Goal: Task Accomplishment & Management: Use online tool/utility

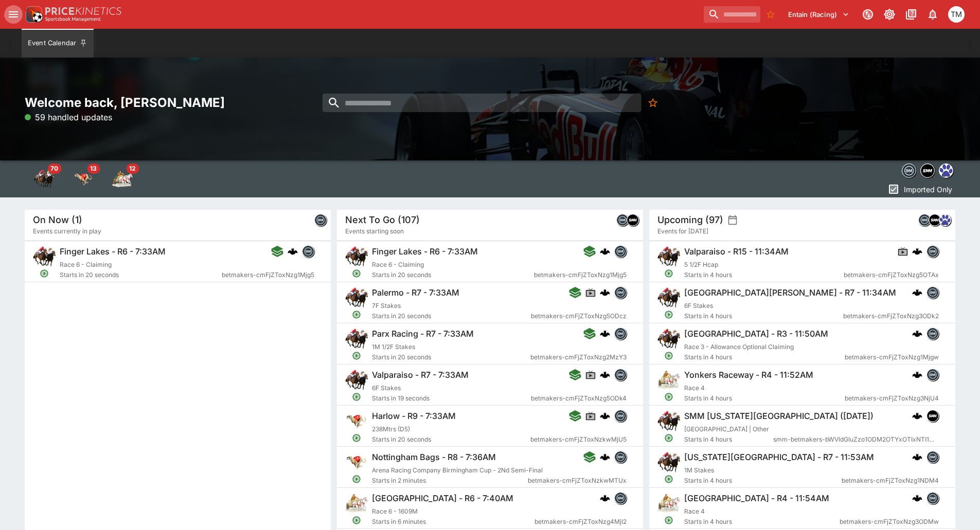
click at [13, 6] on button "open drawer" at bounding box center [13, 14] width 19 height 19
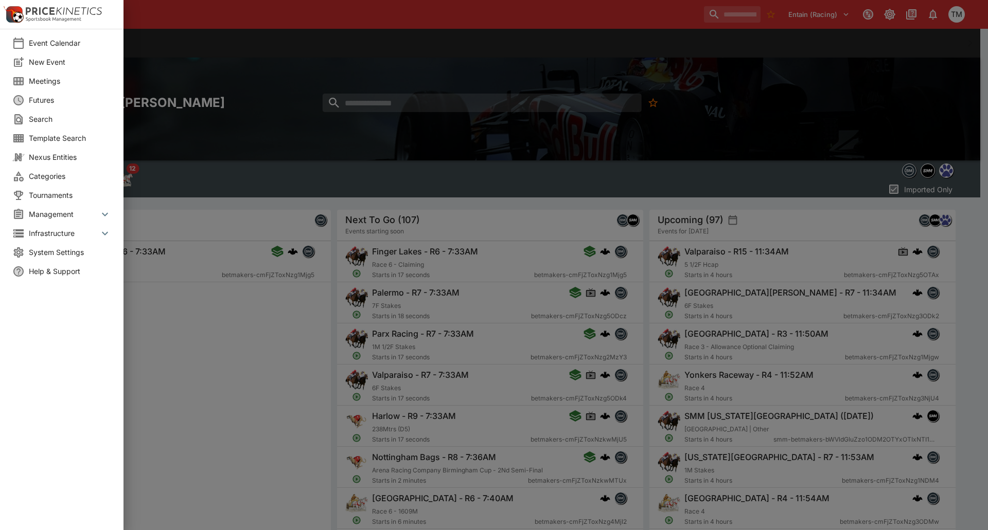
click at [57, 84] on span "Meetings" at bounding box center [70, 81] width 82 height 11
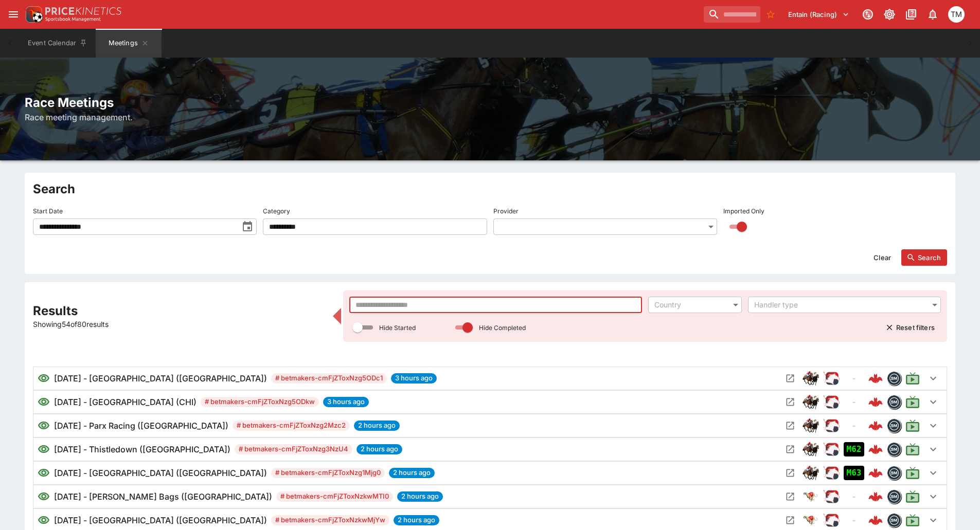
click at [395, 306] on input "text" at bounding box center [495, 305] width 293 height 16
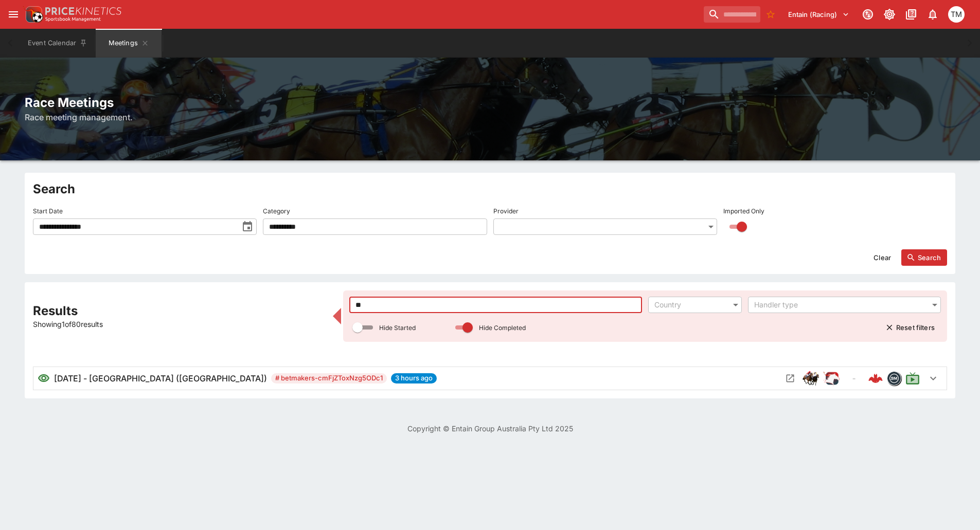
type input "*"
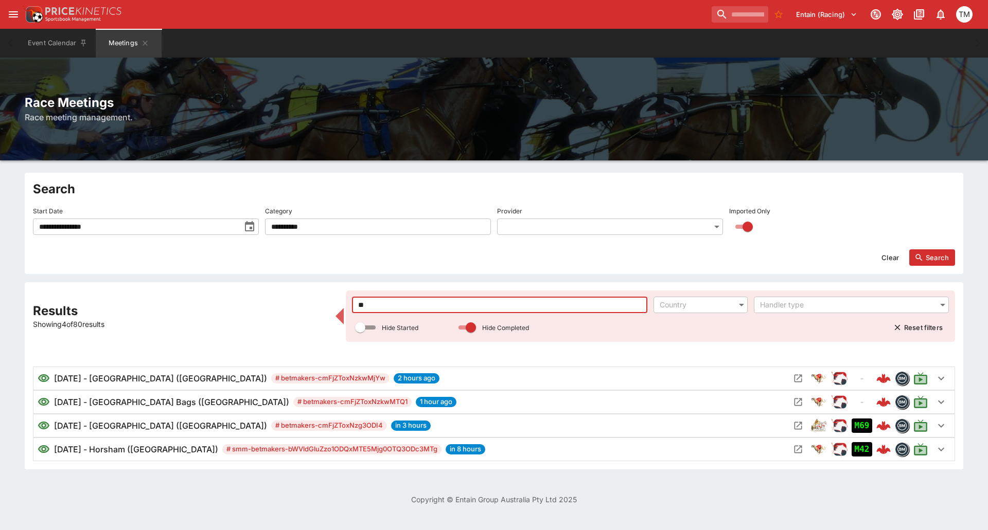
type input "***"
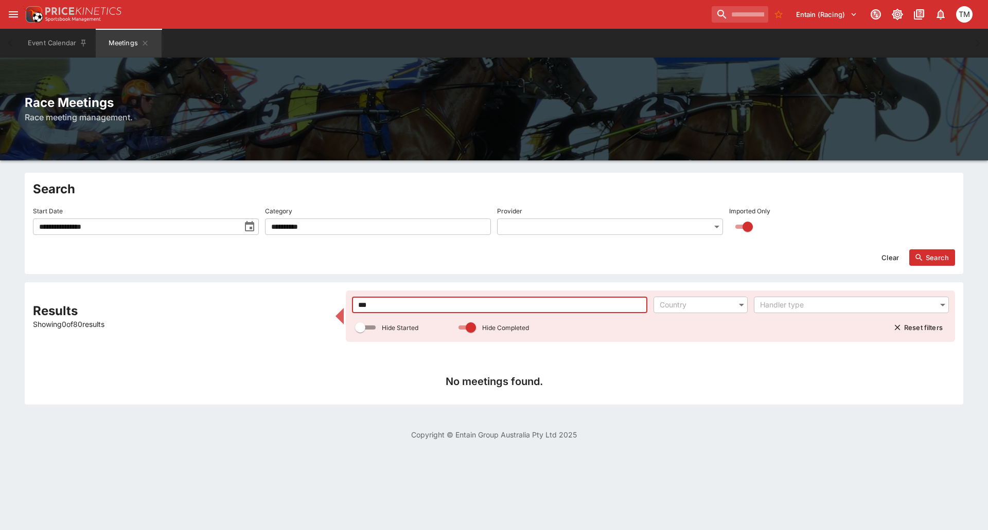
drag, startPoint x: 412, startPoint y: 300, endPoint x: 339, endPoint y: 300, distance: 72.5
click at [339, 300] on div "Results Showing 0 of 80 results *** ​ Country ​ Handler type ​ Hide Started Hid…" at bounding box center [494, 344] width 922 height 106
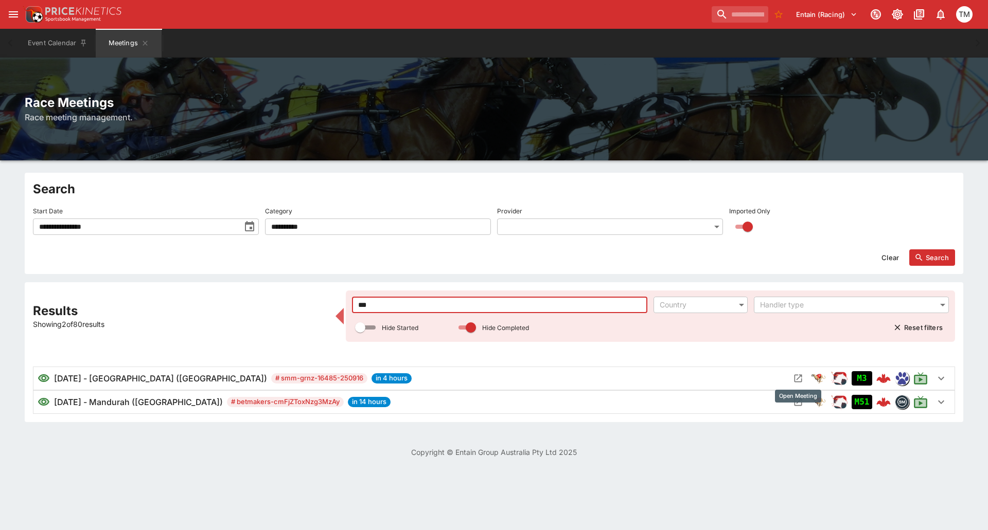
type input "***"
click at [794, 376] on icon "Open Meeting" at bounding box center [798, 379] width 8 height 8
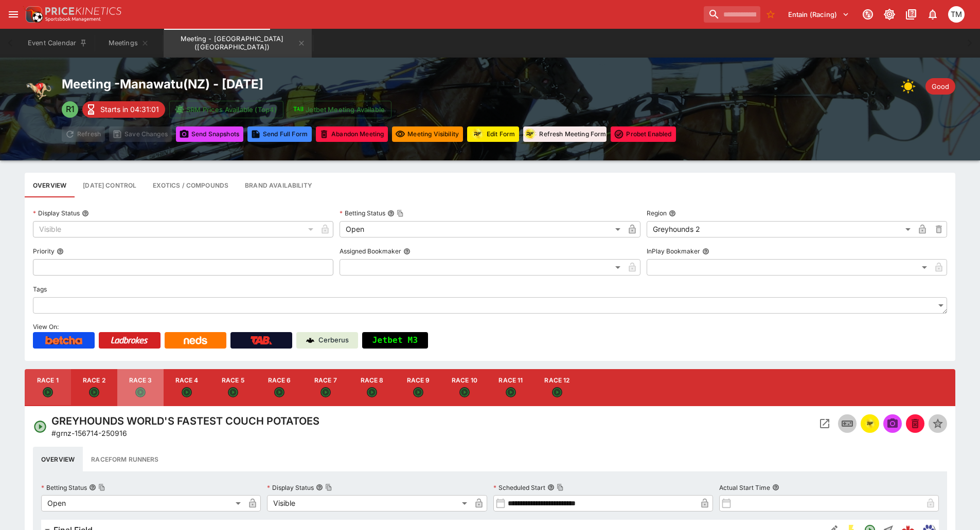
click at [138, 401] on button "Race 3" at bounding box center [140, 387] width 46 height 37
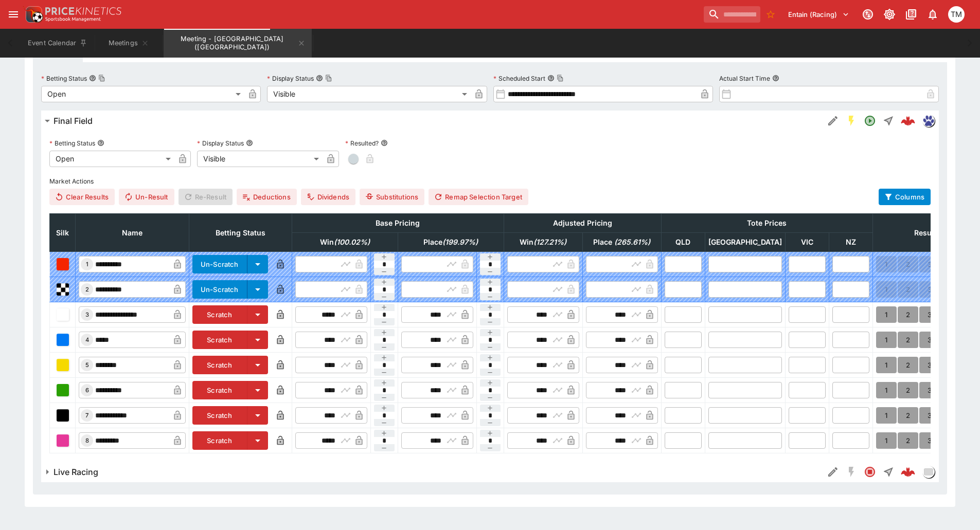
scroll to position [412, 0]
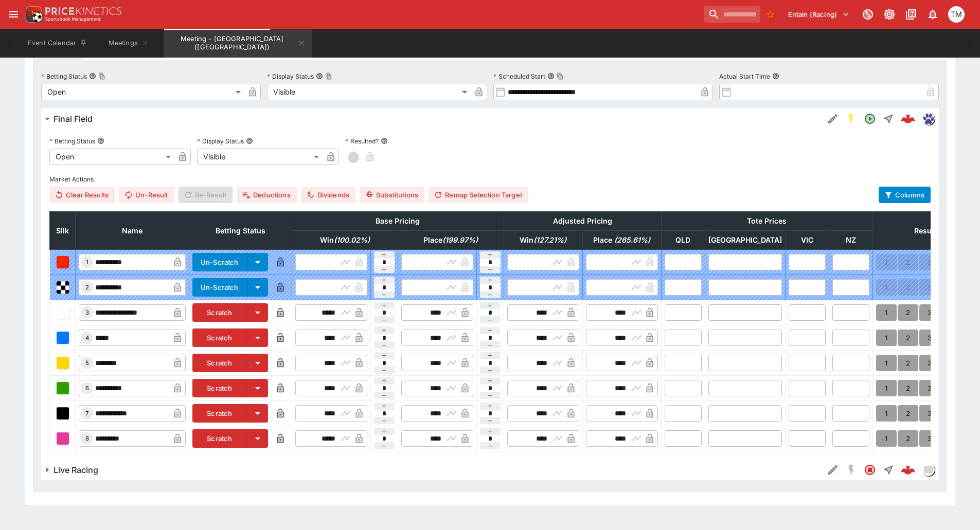
click at [246, 443] on button "Scratch" at bounding box center [219, 439] width 55 height 19
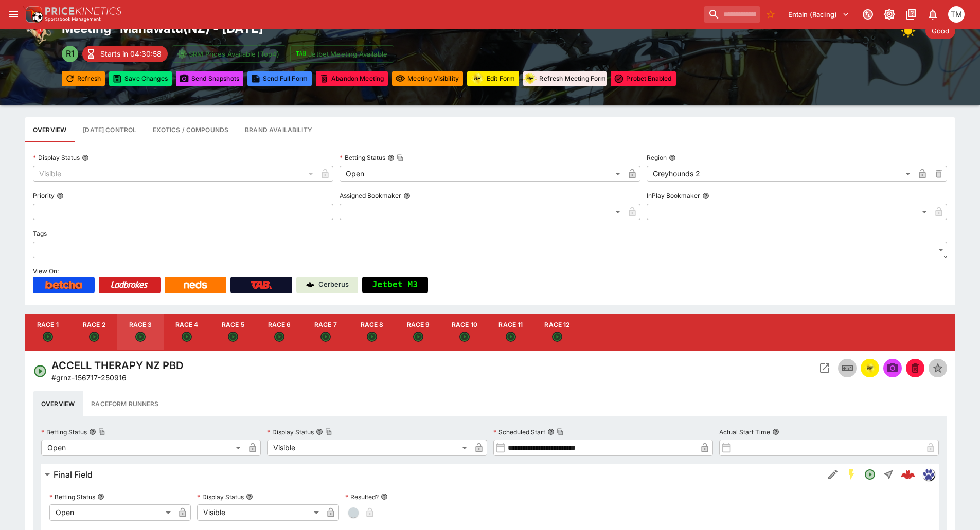
scroll to position [51, 0]
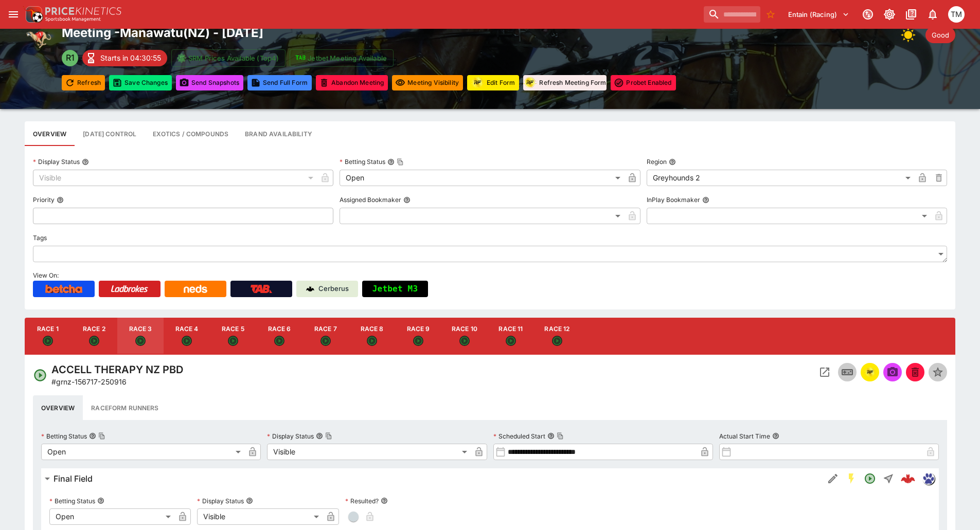
click at [227, 343] on button "Race 5" at bounding box center [233, 336] width 46 height 37
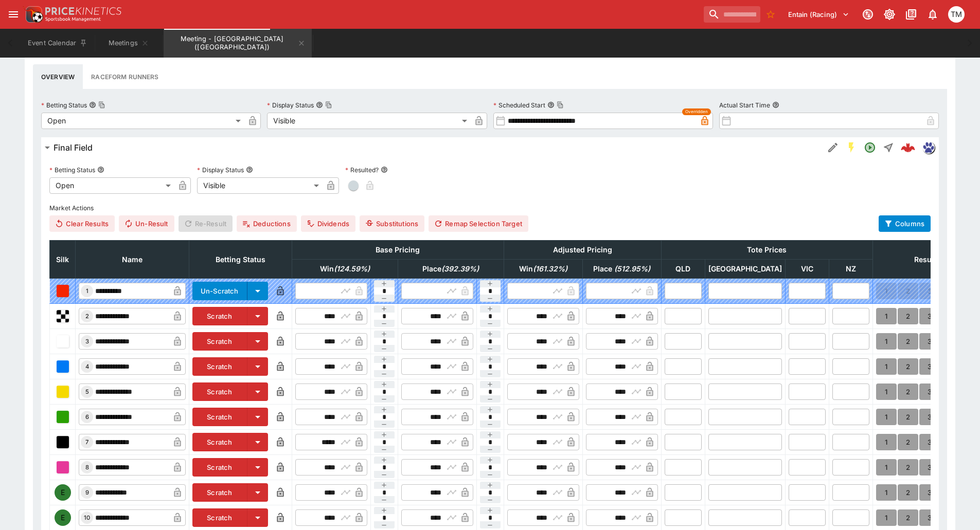
scroll to position [463, 0]
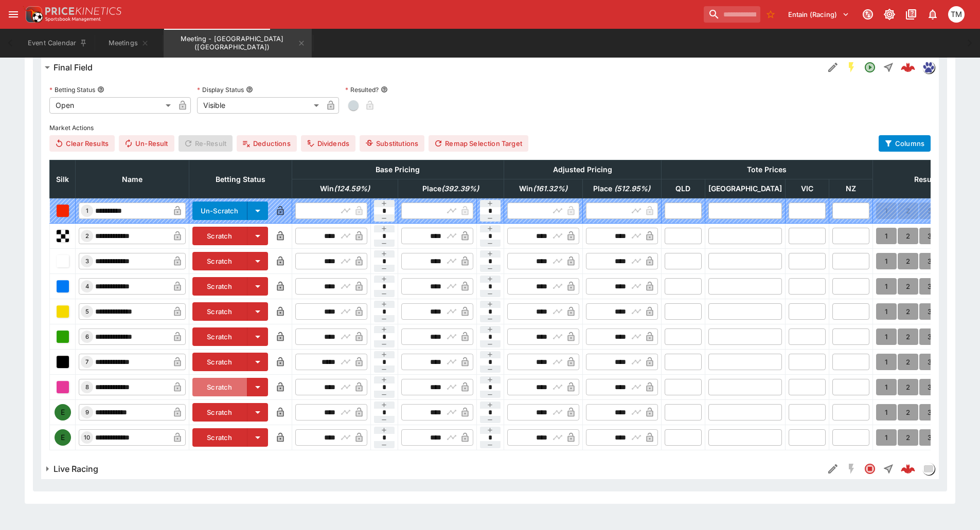
click at [247, 386] on button "Scratch" at bounding box center [219, 387] width 55 height 19
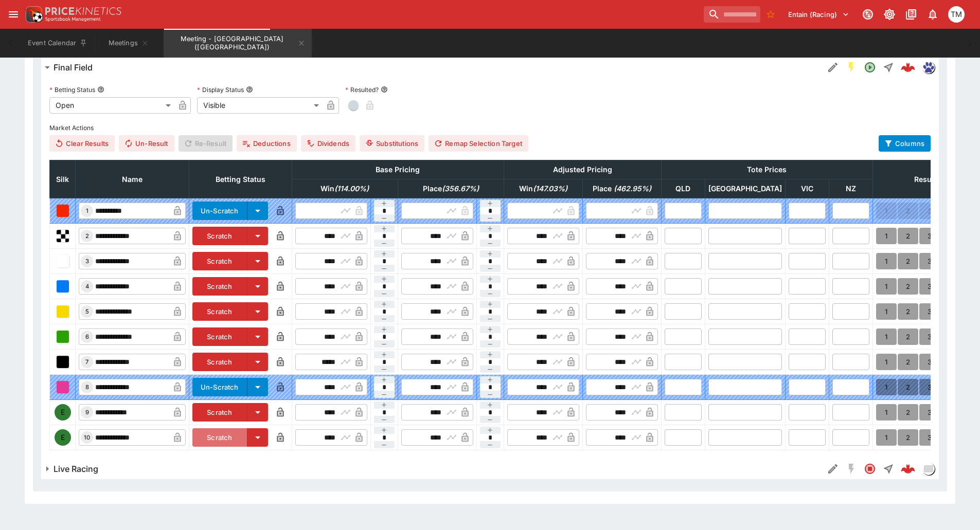
click at [247, 432] on button "Scratch" at bounding box center [219, 437] width 55 height 19
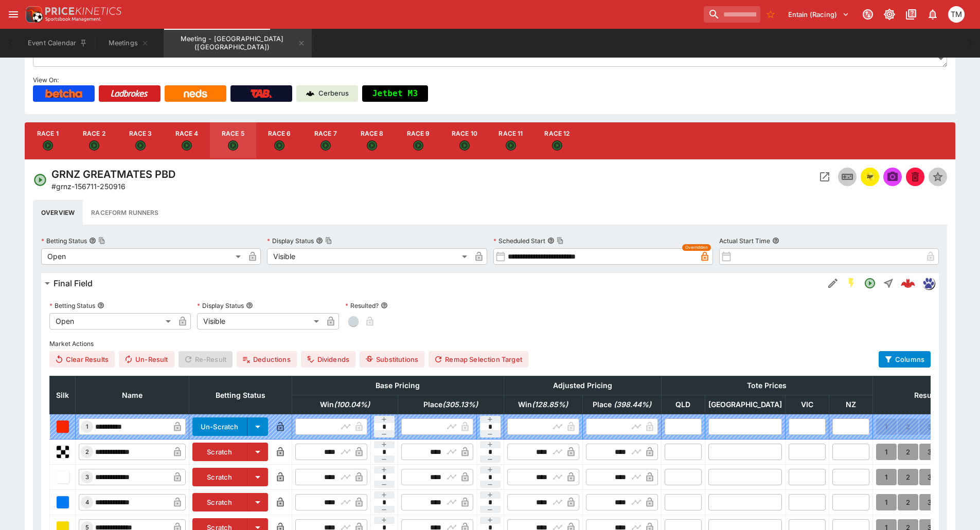
scroll to position [154, 0]
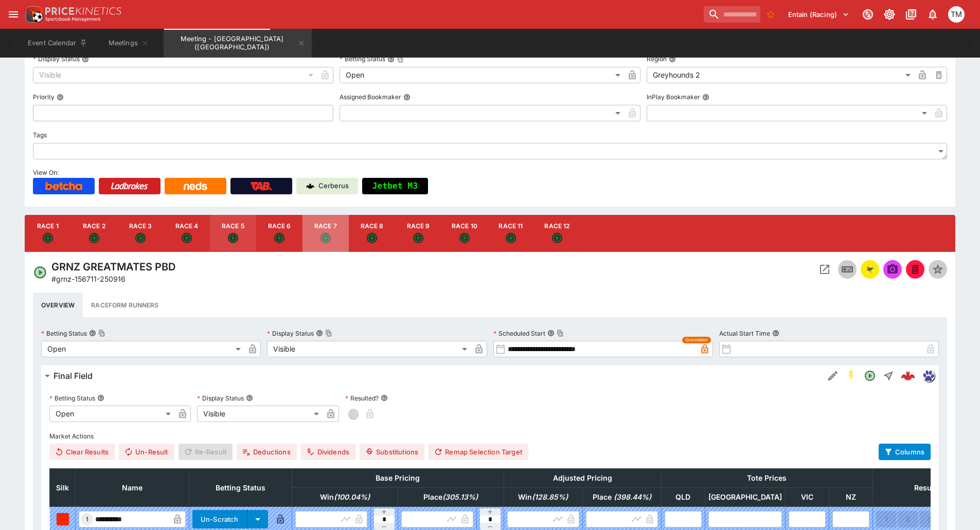
click at [320, 234] on button "Race 7" at bounding box center [325, 233] width 46 height 37
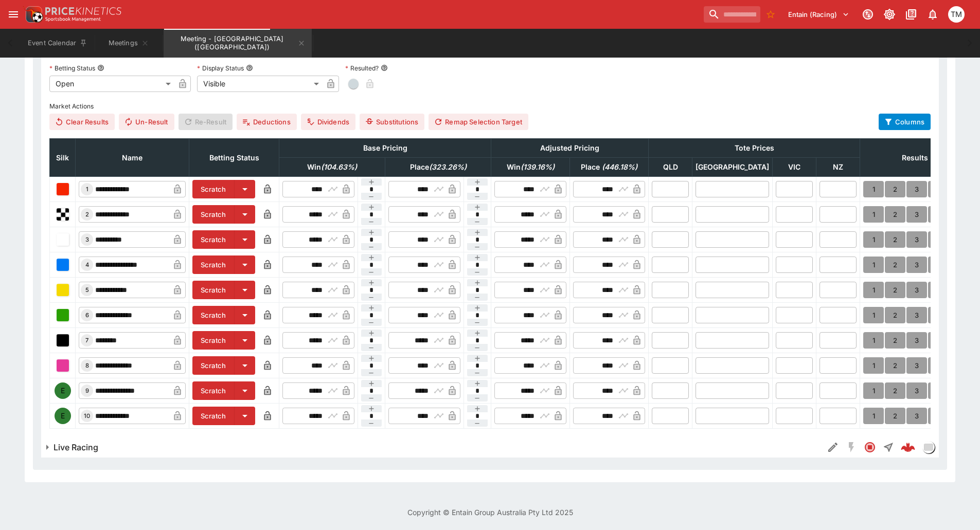
scroll to position [492, 0]
click at [231, 331] on button "Scratch" at bounding box center [213, 340] width 42 height 19
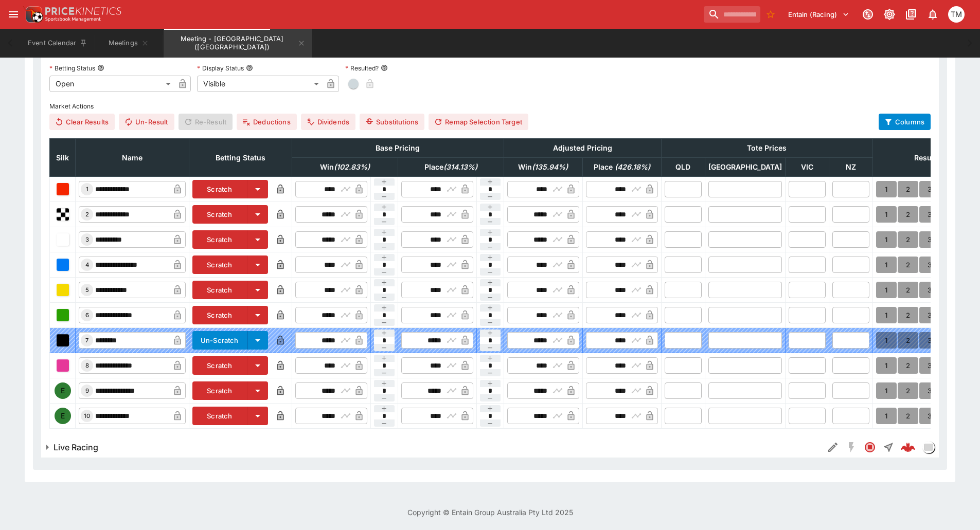
click at [247, 413] on button "Scratch" at bounding box center [219, 416] width 55 height 19
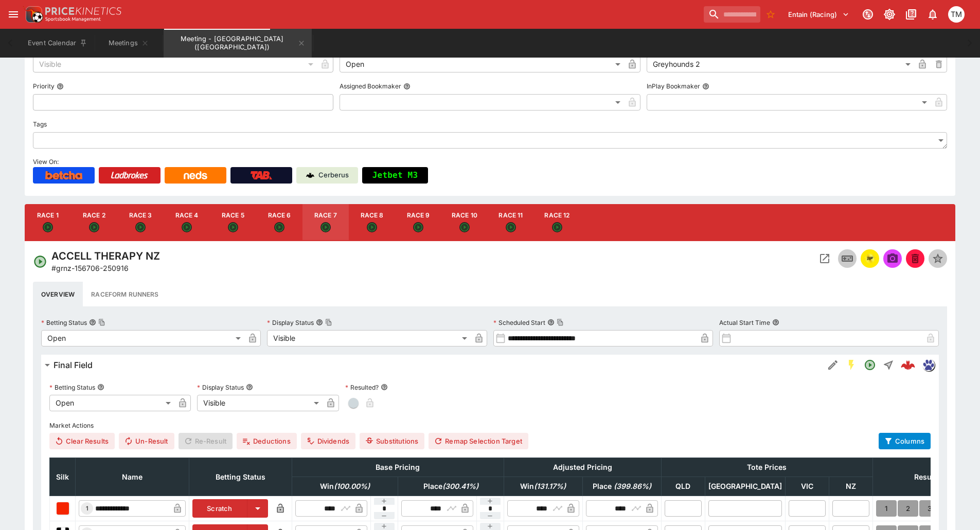
scroll to position [132, 0]
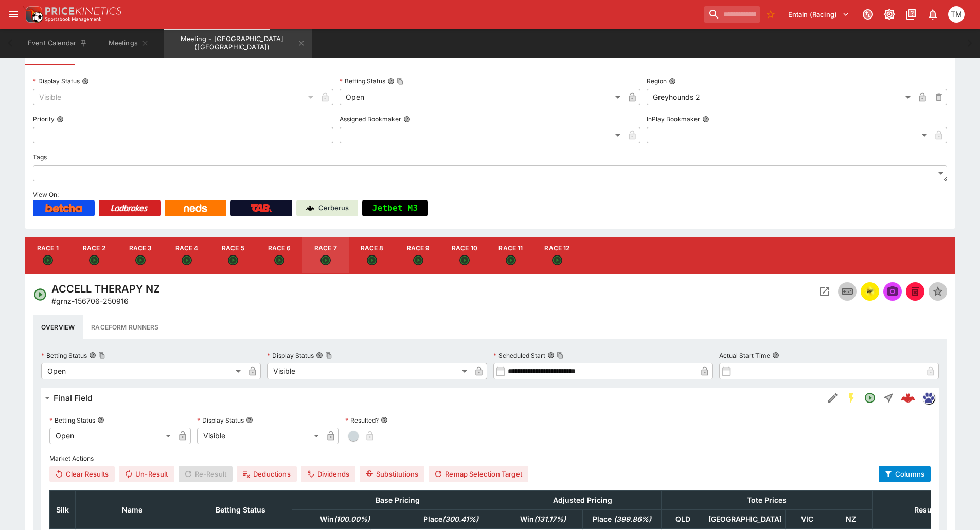
click at [370, 262] on icon "Open" at bounding box center [371, 260] width 7 height 7
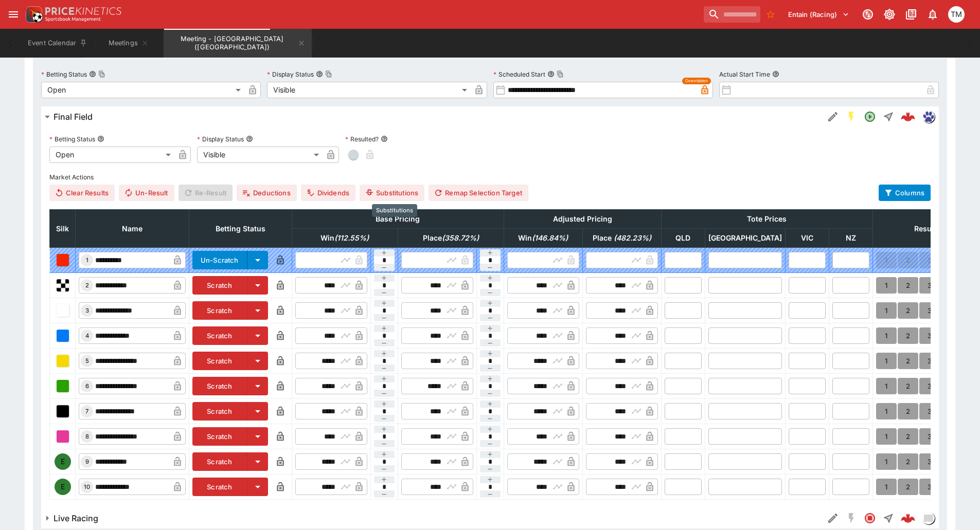
scroll to position [492, 0]
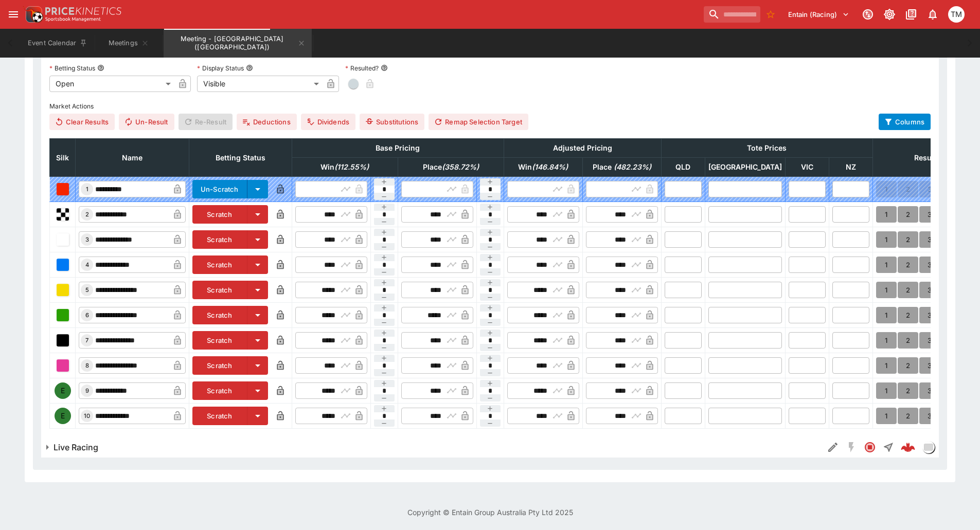
click at [247, 385] on button "Scratch" at bounding box center [219, 391] width 55 height 19
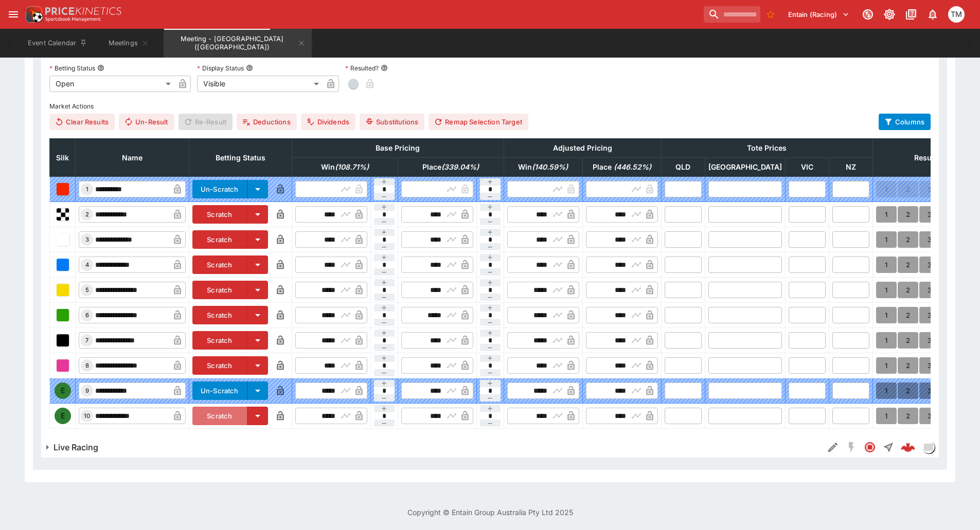
click at [247, 409] on button "Scratch" at bounding box center [219, 416] width 55 height 19
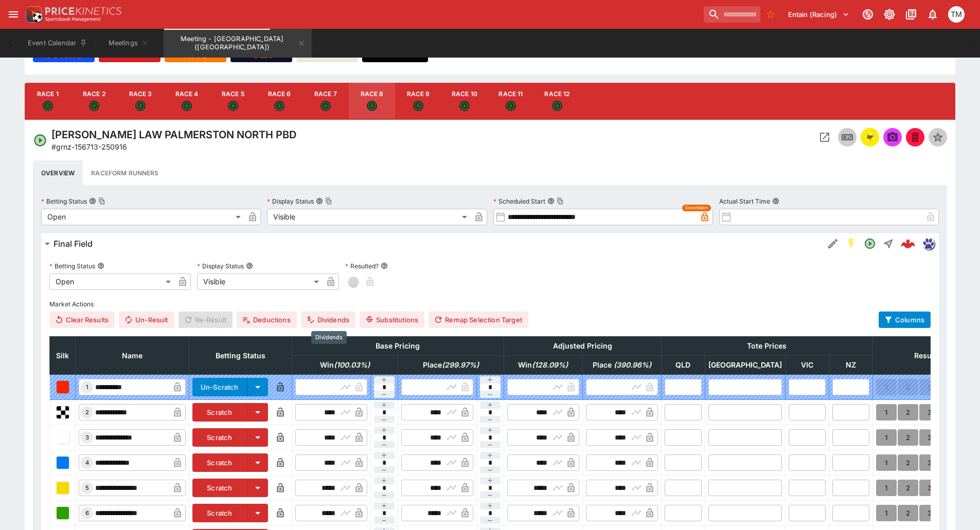
scroll to position [132, 0]
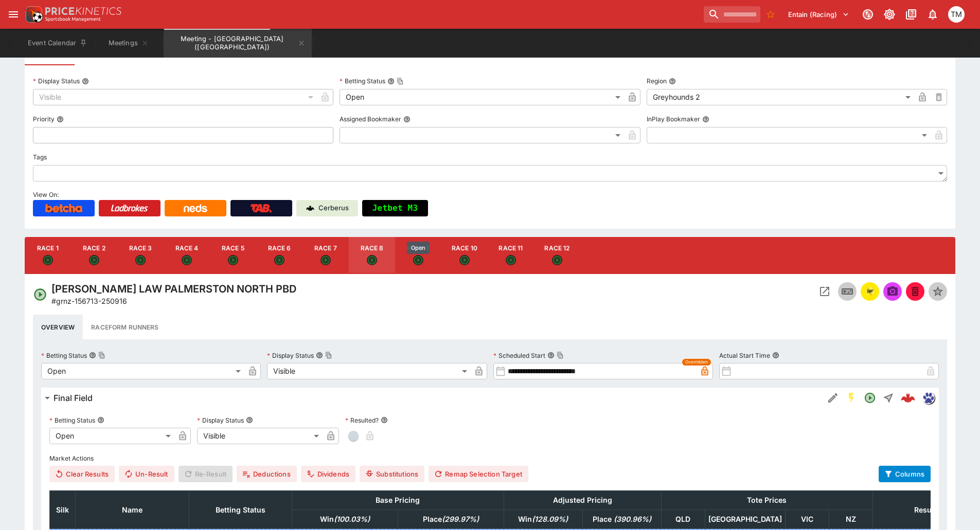
click at [417, 264] on icon "Open" at bounding box center [418, 260] width 9 height 9
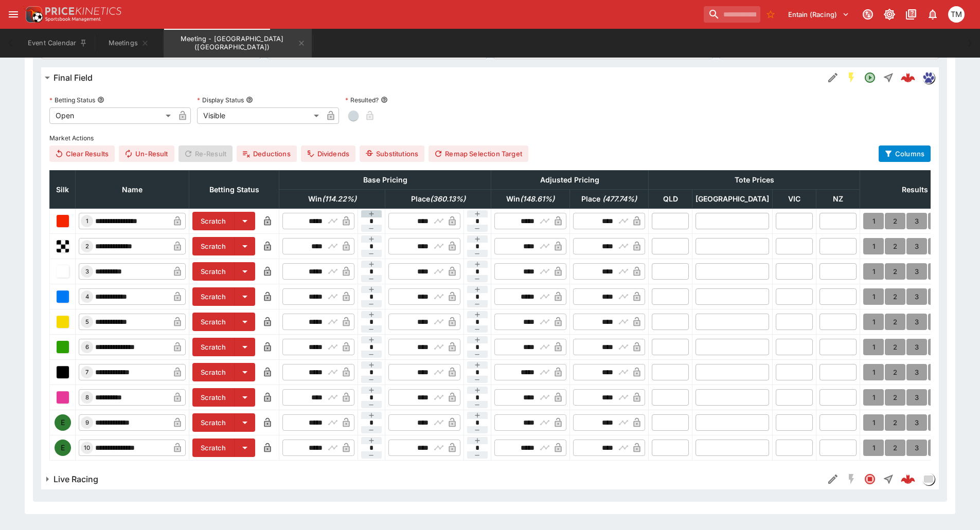
scroll to position [492, 0]
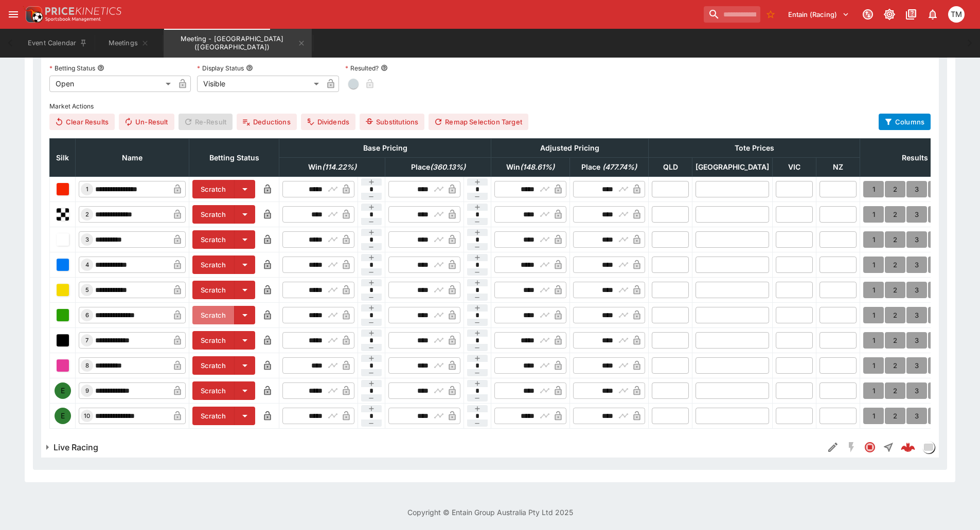
click at [233, 308] on button "Scratch" at bounding box center [213, 315] width 42 height 19
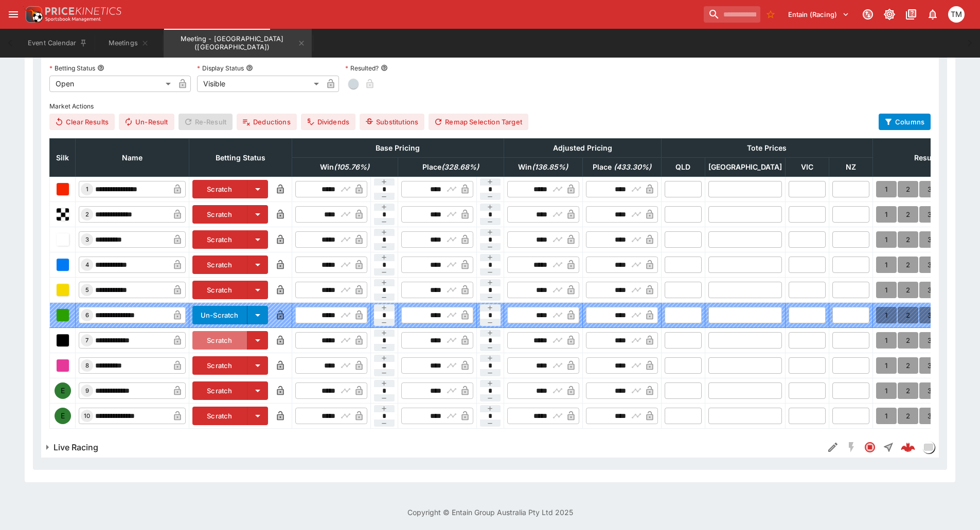
click at [237, 331] on button "Scratch" at bounding box center [219, 340] width 55 height 19
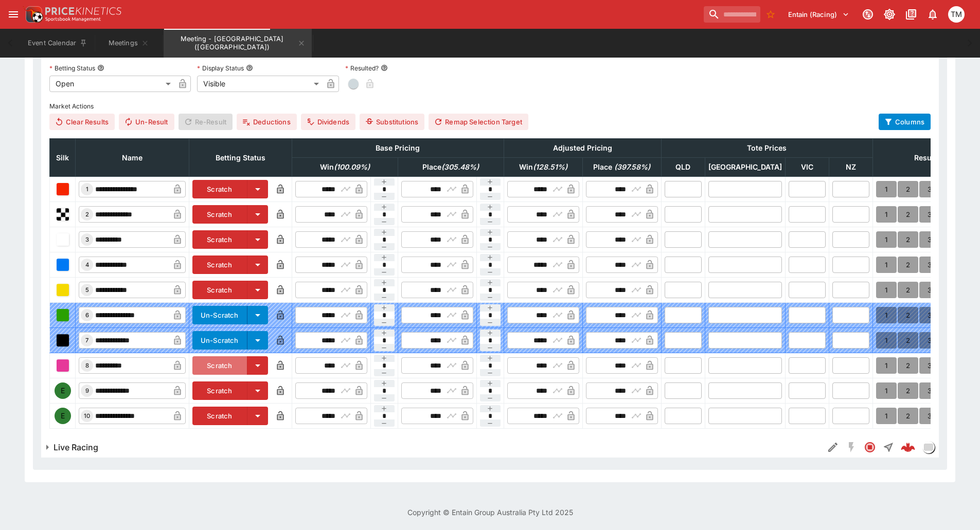
click at [243, 363] on button "Scratch" at bounding box center [219, 365] width 55 height 19
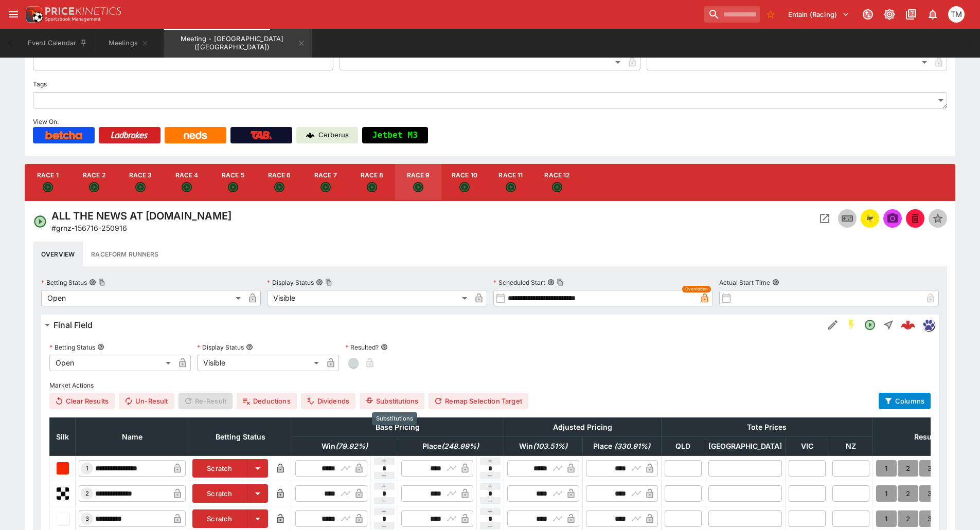
scroll to position [81, 0]
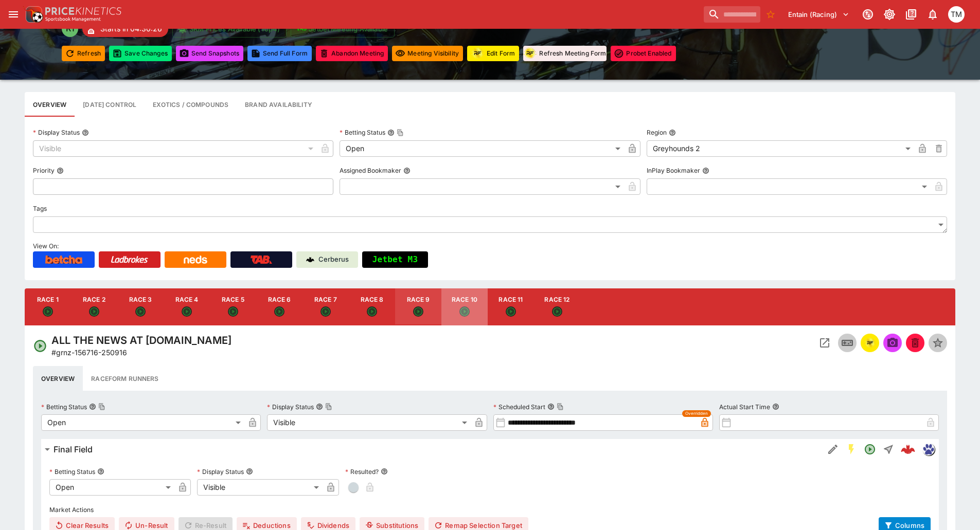
click at [460, 306] on button "Race 10" at bounding box center [464, 307] width 46 height 37
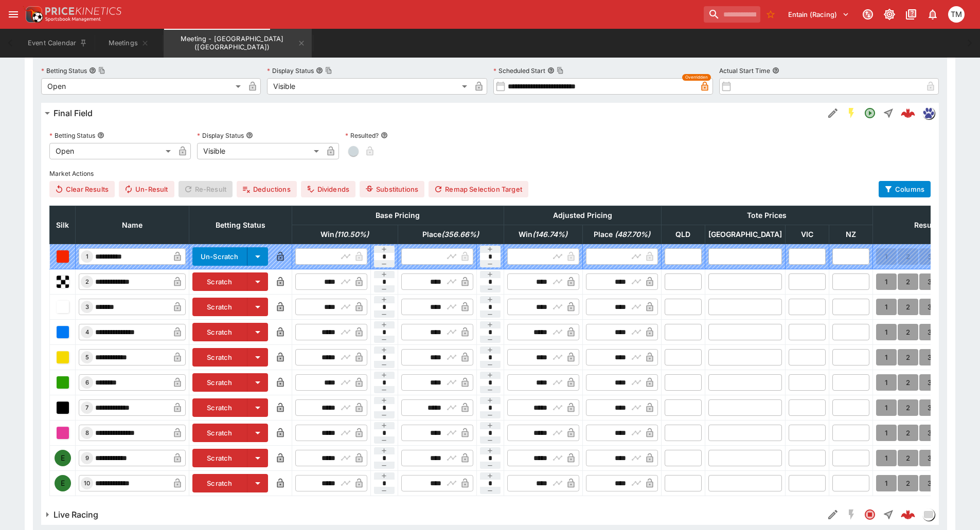
scroll to position [492, 0]
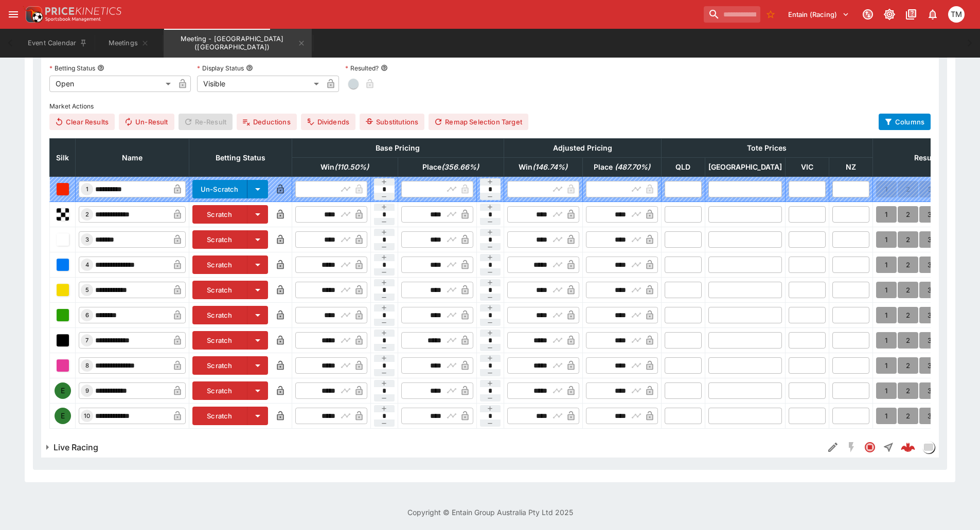
click at [244, 281] on button "Scratch" at bounding box center [219, 290] width 55 height 19
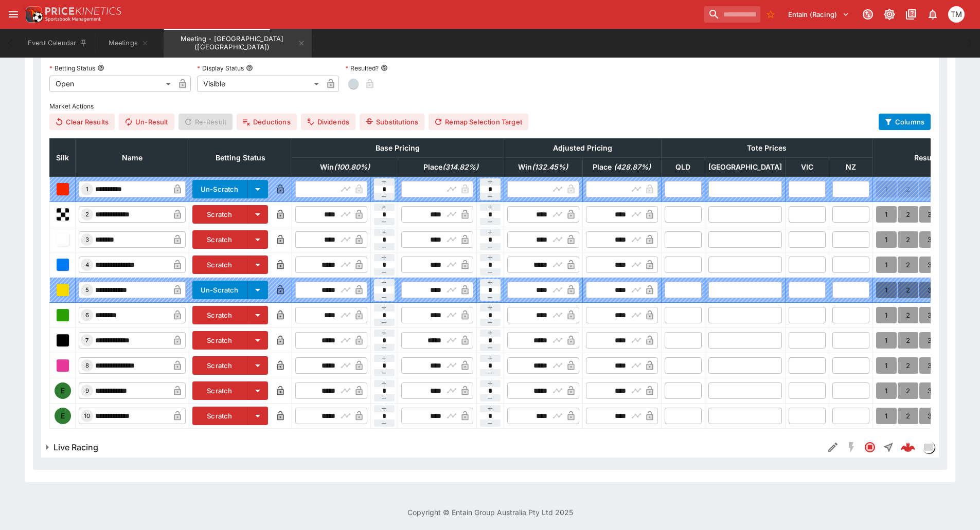
click at [226, 382] on button "Scratch" at bounding box center [219, 391] width 55 height 19
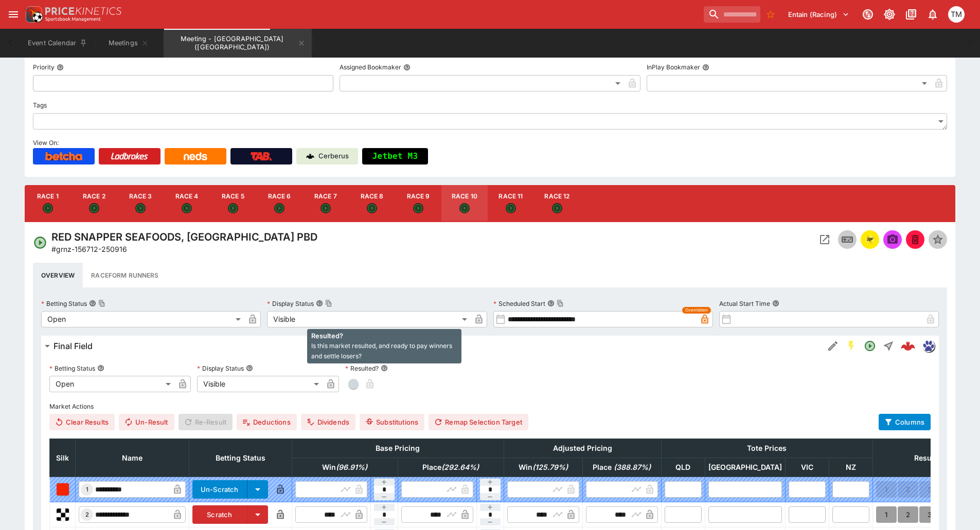
scroll to position [132, 0]
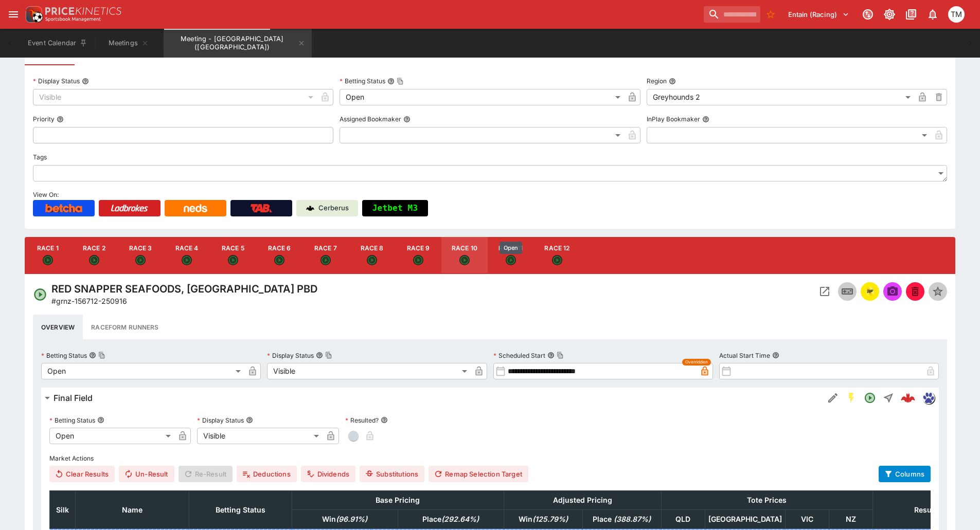
click at [510, 263] on icon "Open" at bounding box center [510, 260] width 7 height 7
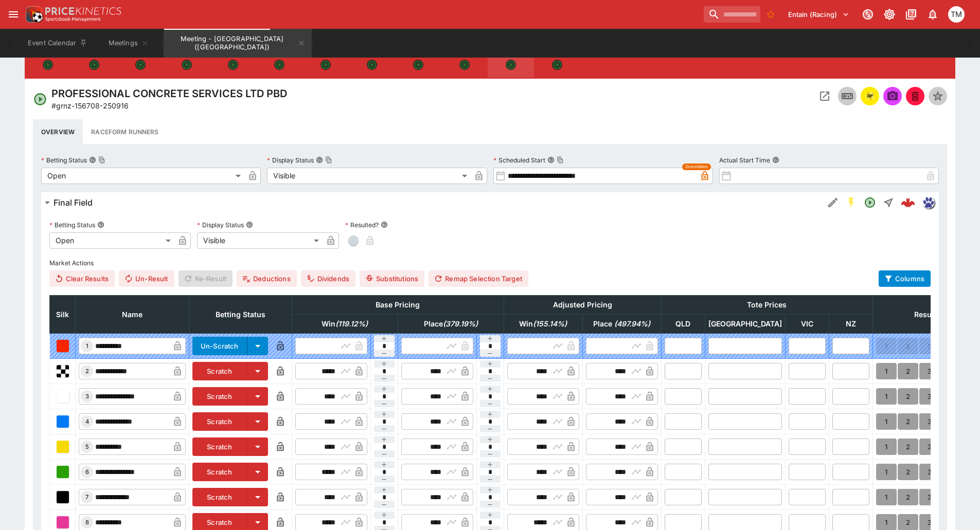
scroll to position [492, 0]
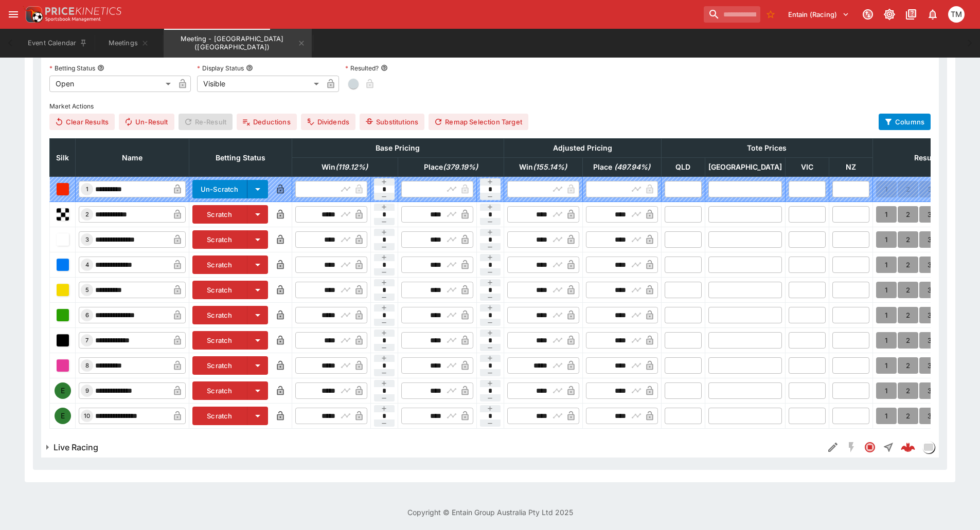
click at [245, 389] on button "Scratch" at bounding box center [219, 391] width 55 height 19
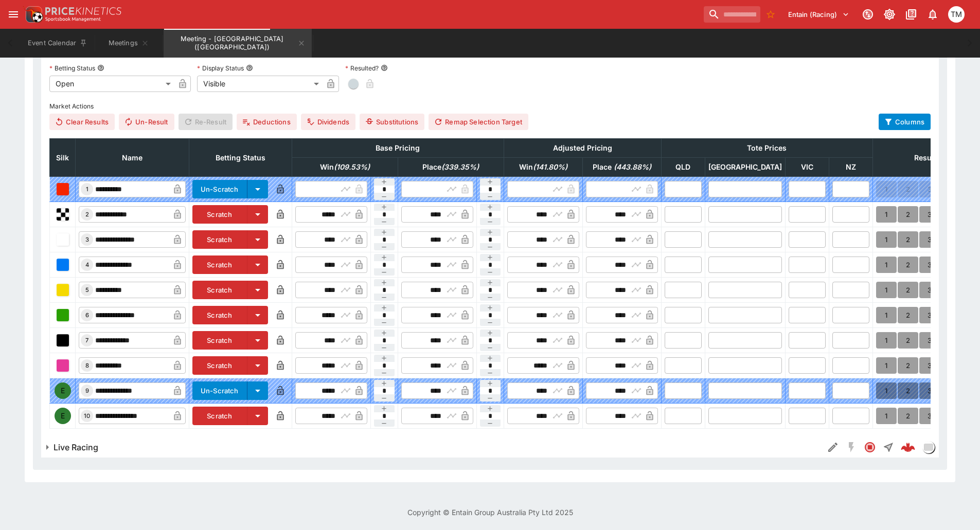
click at [245, 407] on button "Scratch" at bounding box center [219, 416] width 55 height 19
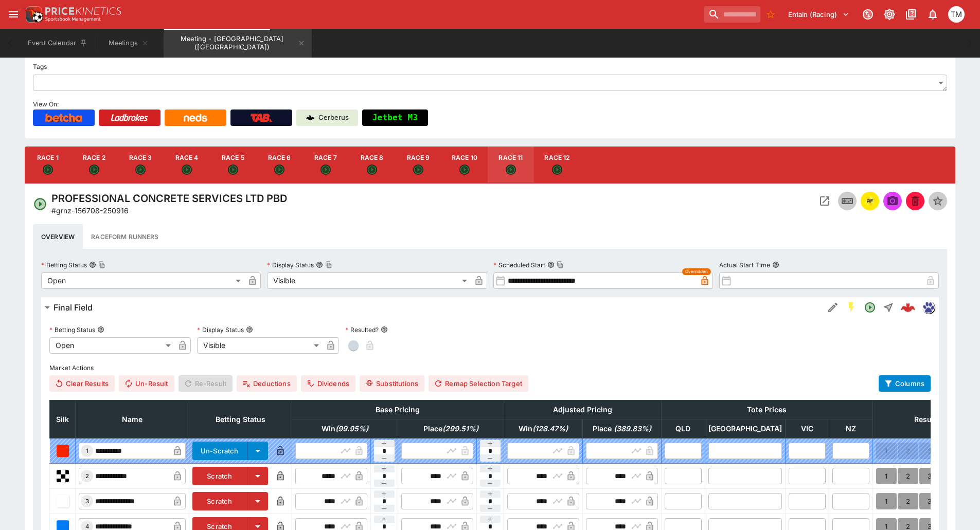
scroll to position [132, 0]
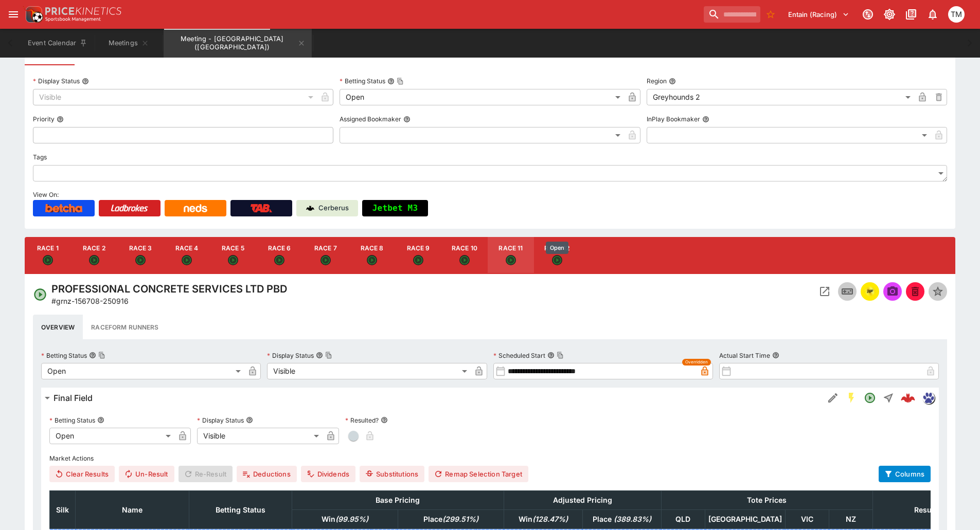
click at [558, 261] on icon "Open" at bounding box center [557, 260] width 9 height 9
type input "**********"
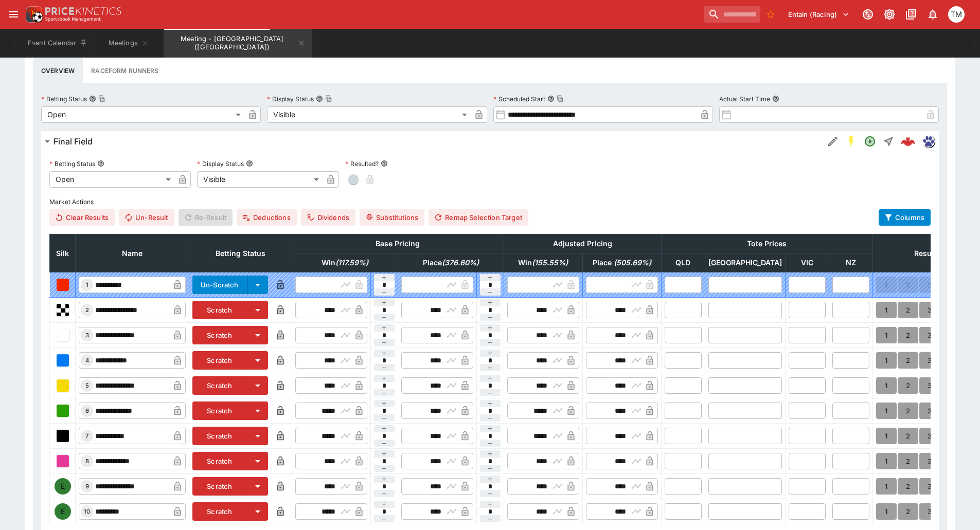
scroll to position [492, 0]
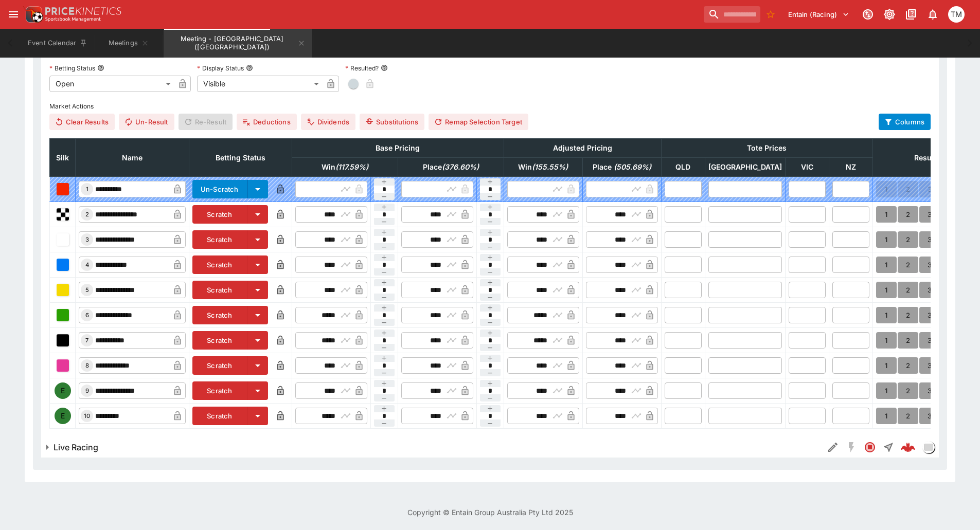
click at [242, 386] on button "Scratch" at bounding box center [219, 391] width 55 height 19
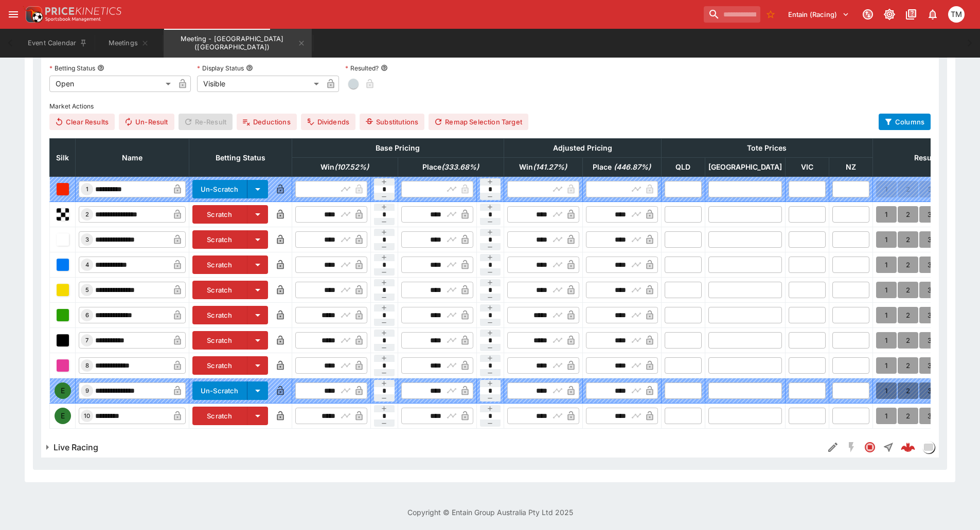
click at [241, 408] on button "Scratch" at bounding box center [219, 416] width 55 height 19
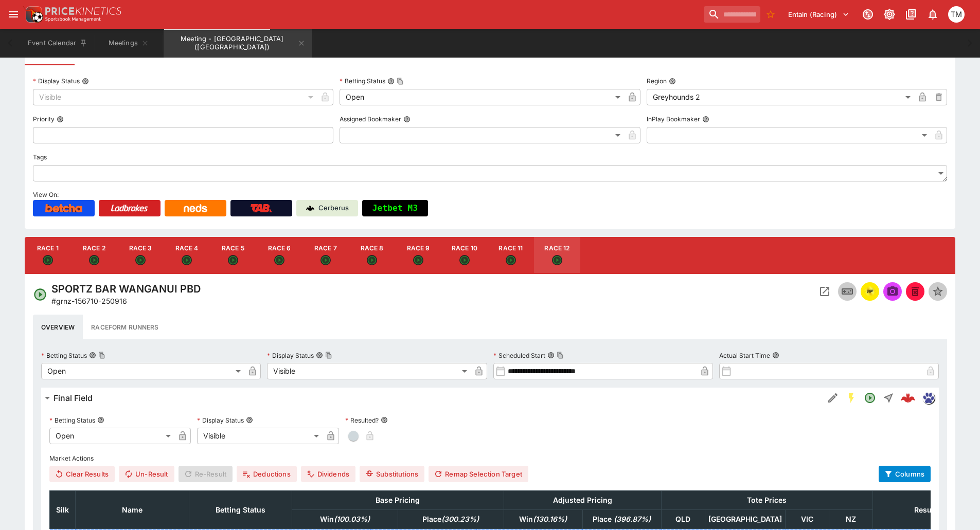
scroll to position [0, 0]
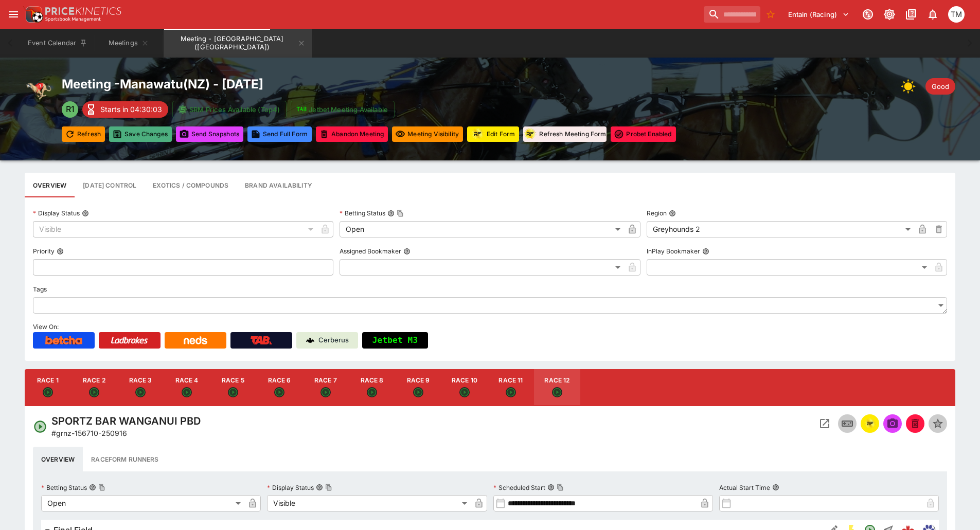
click at [137, 137] on button "Save Changes" at bounding box center [140, 134] width 63 height 15
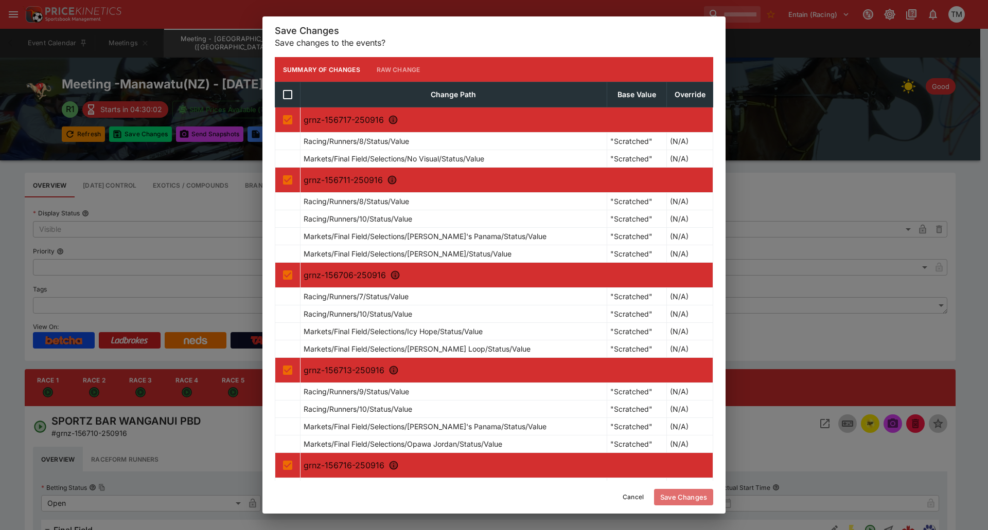
click at [680, 498] on button "Save Changes" at bounding box center [683, 497] width 59 height 16
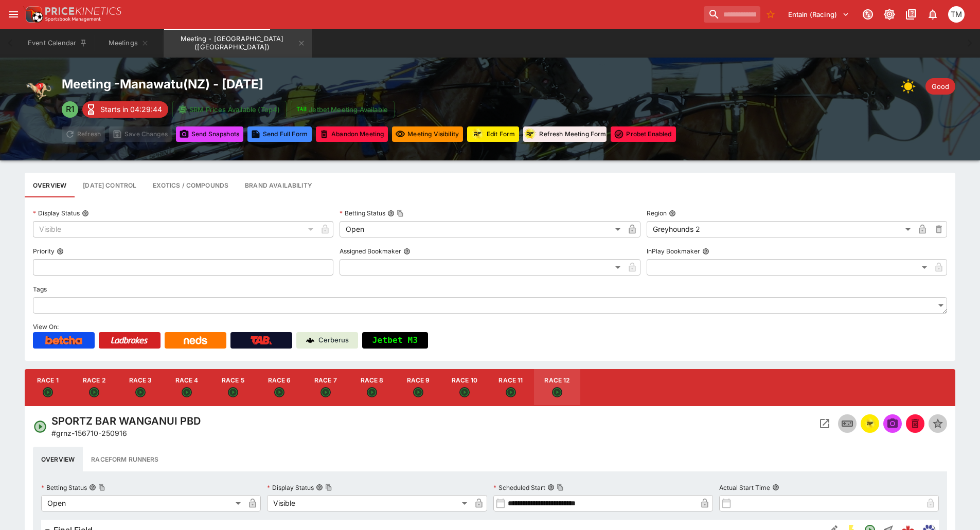
drag, startPoint x: 240, startPoint y: 388, endPoint x: 276, endPoint y: 397, distance: 37.1
click at [240, 388] on button "Race 5" at bounding box center [233, 387] width 46 height 37
type input "**********"
click at [868, 424] on img "racingform" at bounding box center [870, 423] width 12 height 11
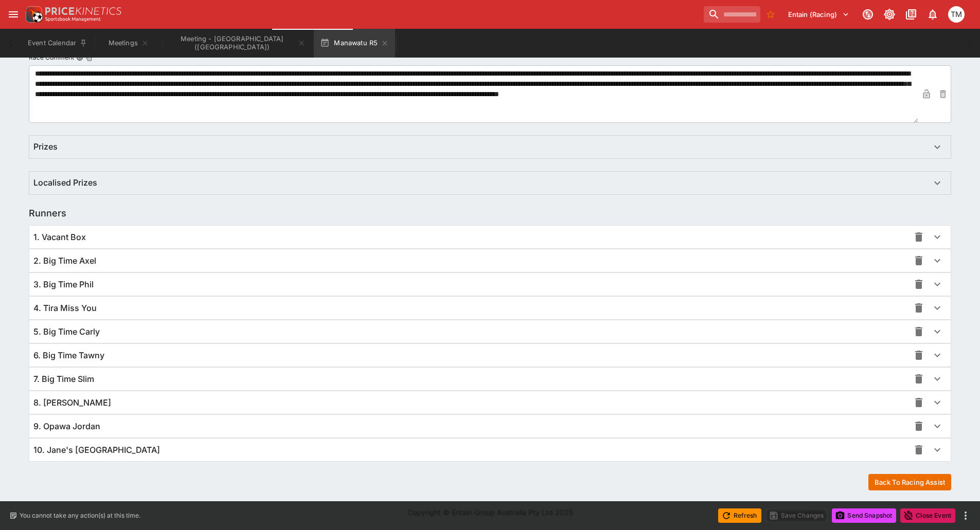
click at [66, 425] on span "9. Opawa Jordan" at bounding box center [66, 426] width 67 height 11
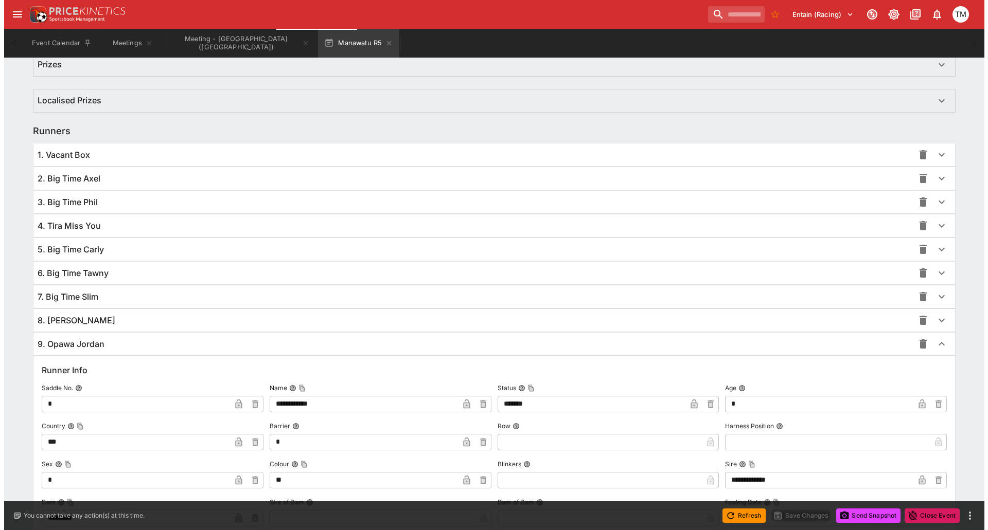
scroll to position [838, 0]
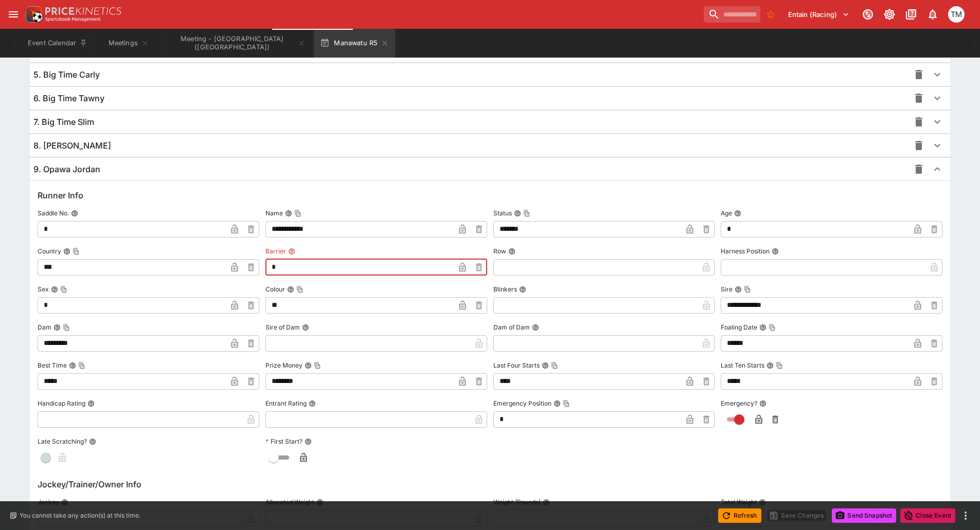
click at [296, 267] on input "*" at bounding box center [359, 267] width 189 height 16
type input "*"
click at [458, 265] on icon "button" at bounding box center [462, 267] width 10 height 10
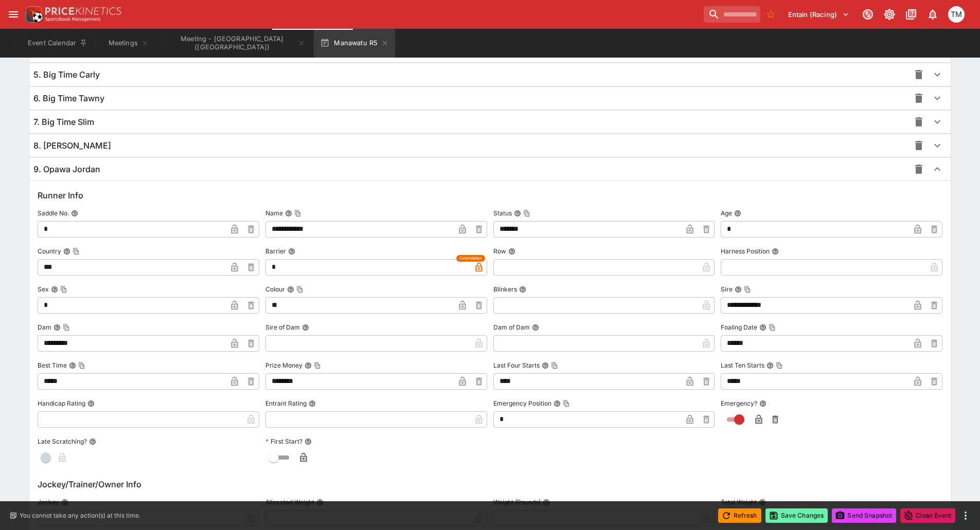
click at [799, 514] on button "Save Changes" at bounding box center [796, 516] width 63 height 14
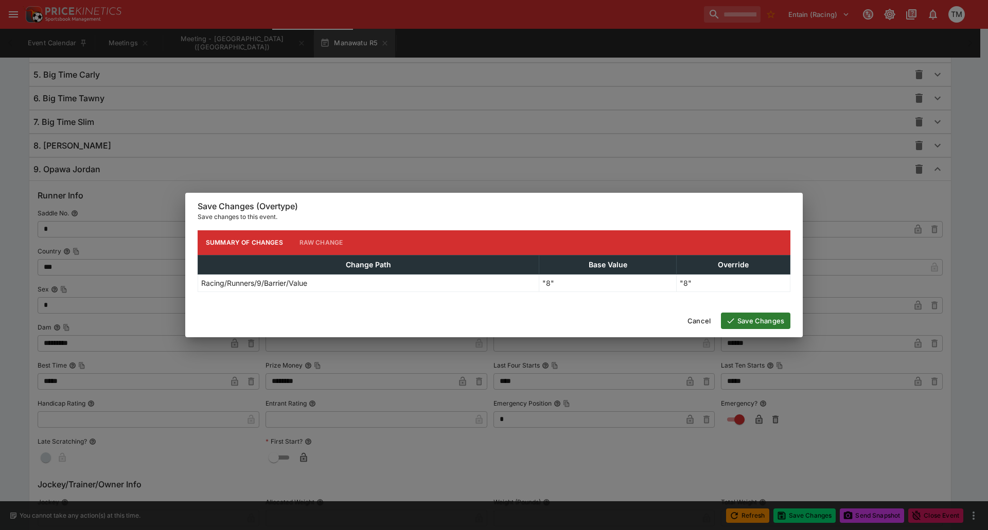
click at [757, 316] on button "Save Changes" at bounding box center [755, 321] width 69 height 16
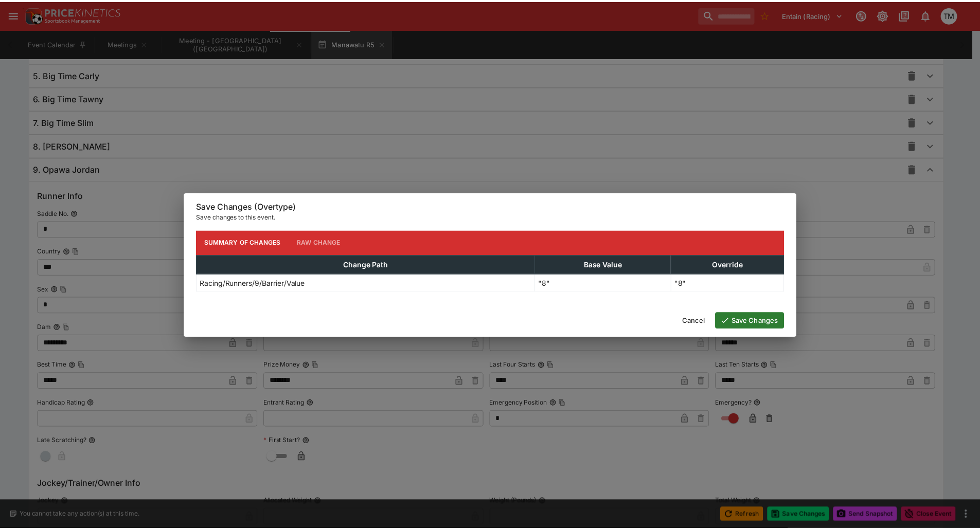
scroll to position [0, 0]
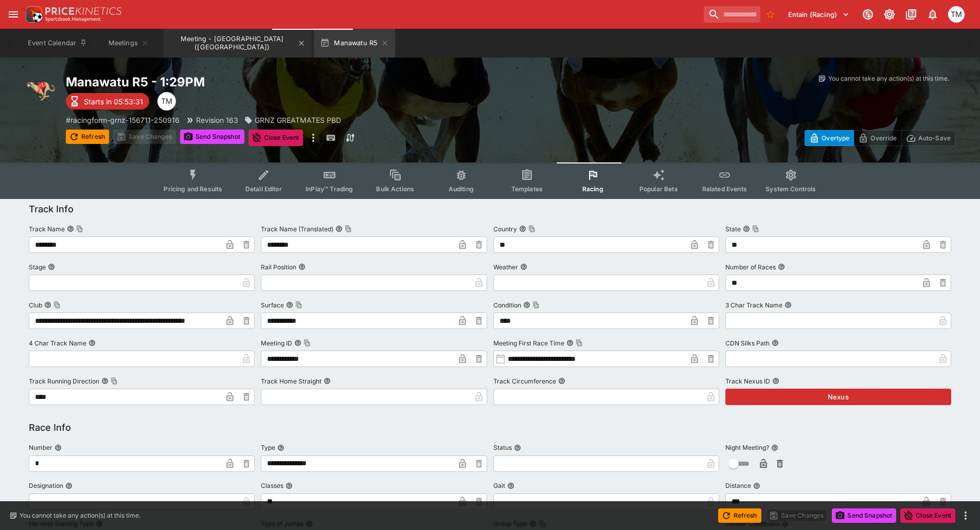
click at [232, 48] on button "Meeting - [GEOGRAPHIC_DATA] ([GEOGRAPHIC_DATA])" at bounding box center [238, 43] width 148 height 29
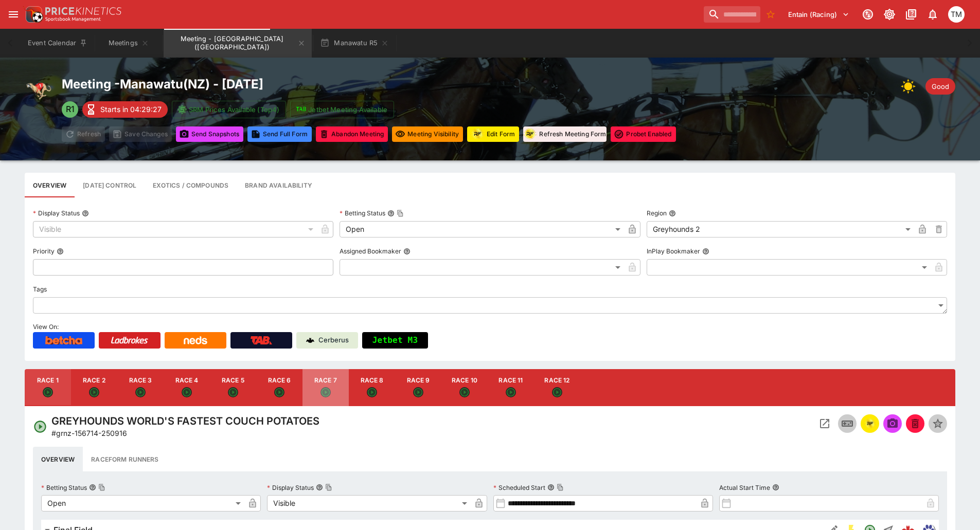
click at [321, 387] on div "button" at bounding box center [325, 393] width 10 height 12
type input "**********"
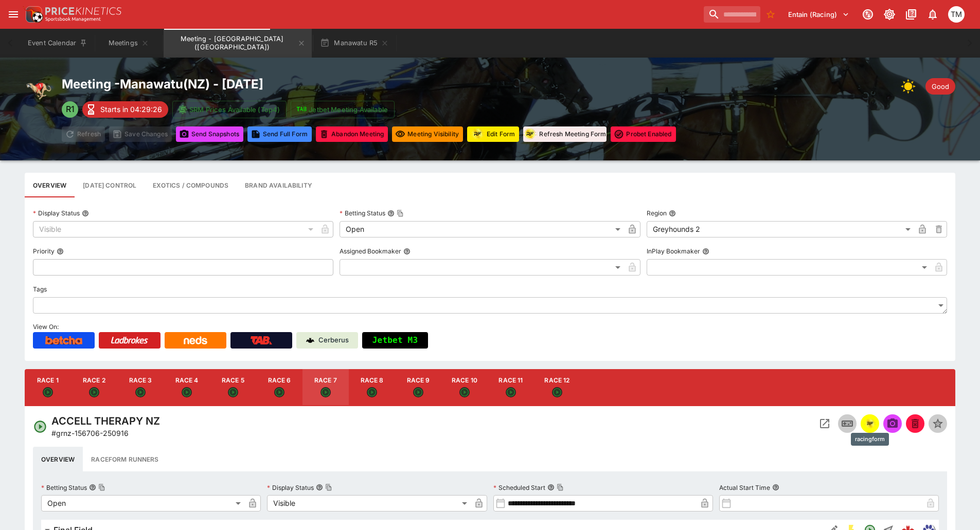
click at [869, 424] on img "racingform" at bounding box center [870, 423] width 12 height 11
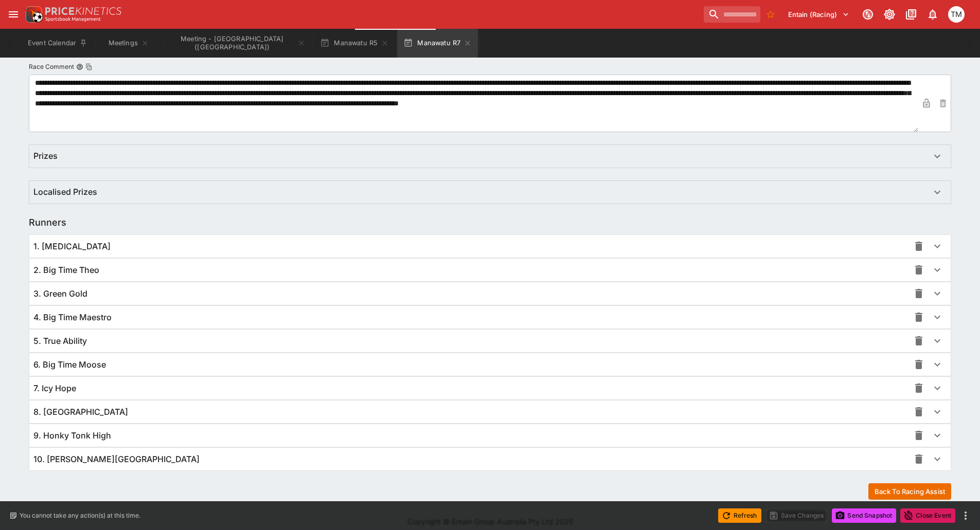
scroll to position [581, 0]
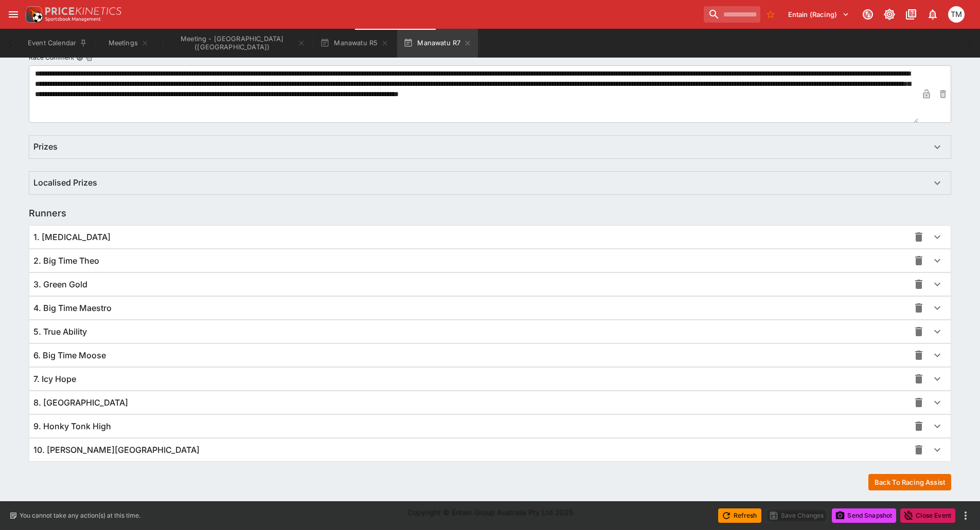
click at [127, 432] on div "9. Honky Tonk High" at bounding box center [471, 426] width 876 height 11
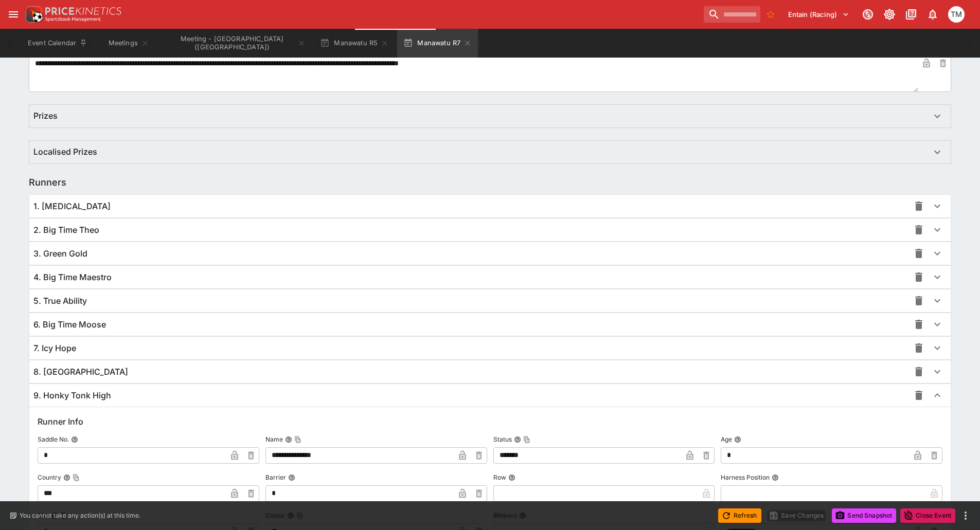
scroll to position [787, 0]
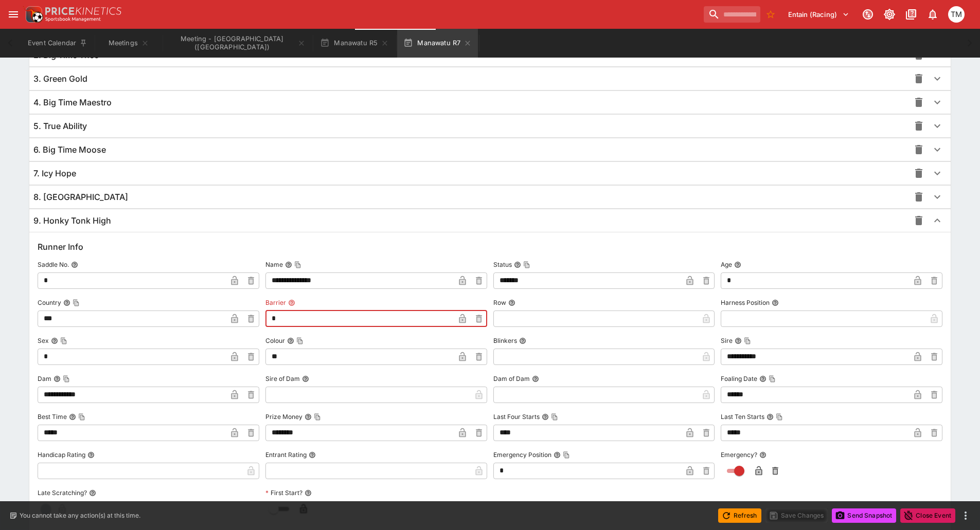
click at [301, 321] on input "*" at bounding box center [359, 319] width 189 height 16
type input "*"
click at [461, 317] on icon "button" at bounding box center [462, 319] width 10 height 10
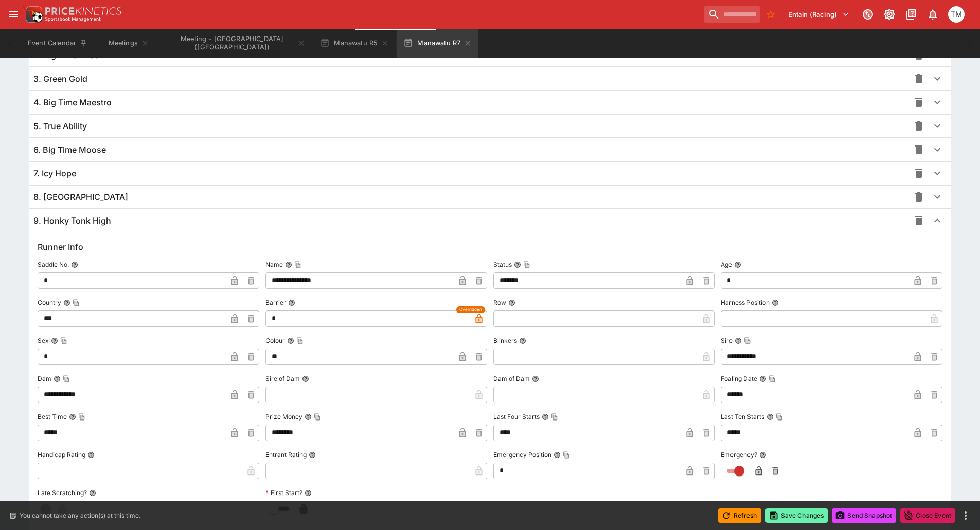
click at [787, 509] on button "Save Changes" at bounding box center [796, 516] width 63 height 14
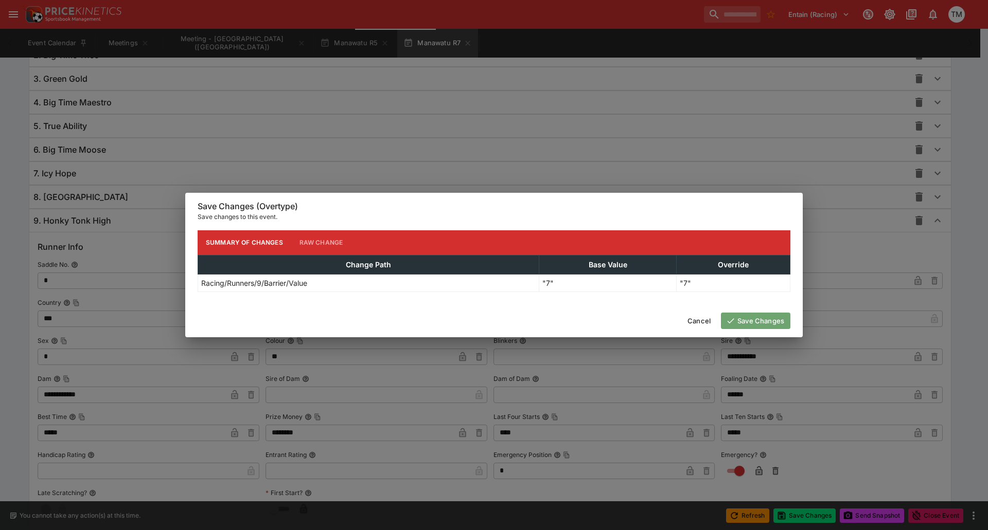
click at [742, 323] on button "Save Changes" at bounding box center [755, 321] width 69 height 16
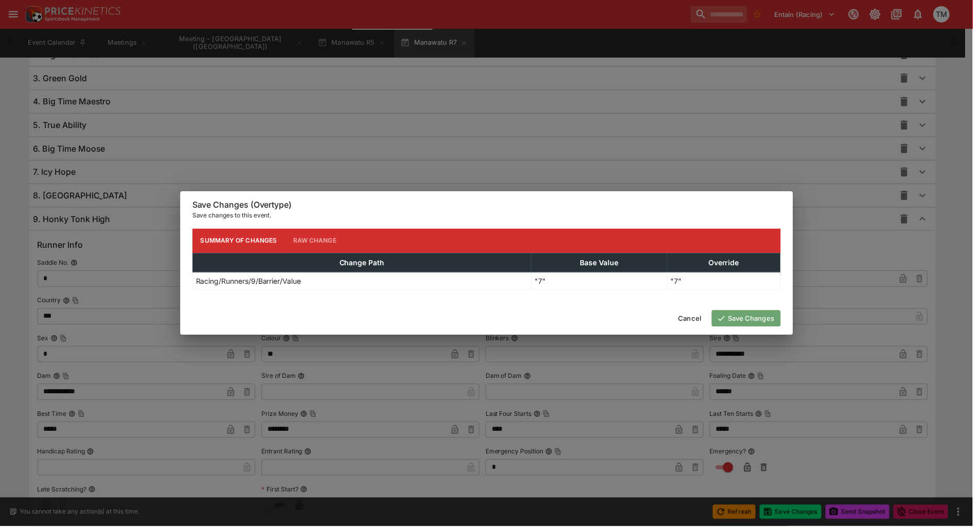
scroll to position [0, 0]
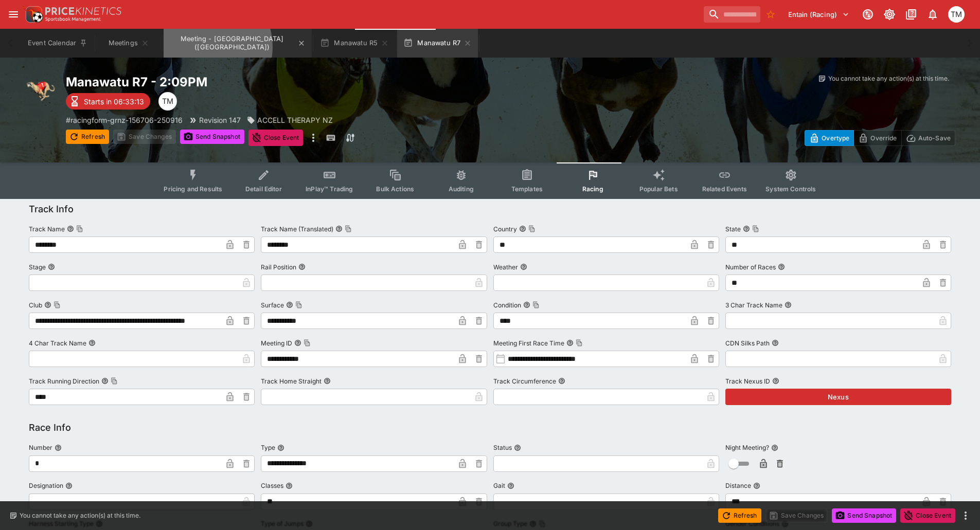
click at [205, 47] on button "Meeting - [GEOGRAPHIC_DATA] ([GEOGRAPHIC_DATA])" at bounding box center [238, 43] width 148 height 29
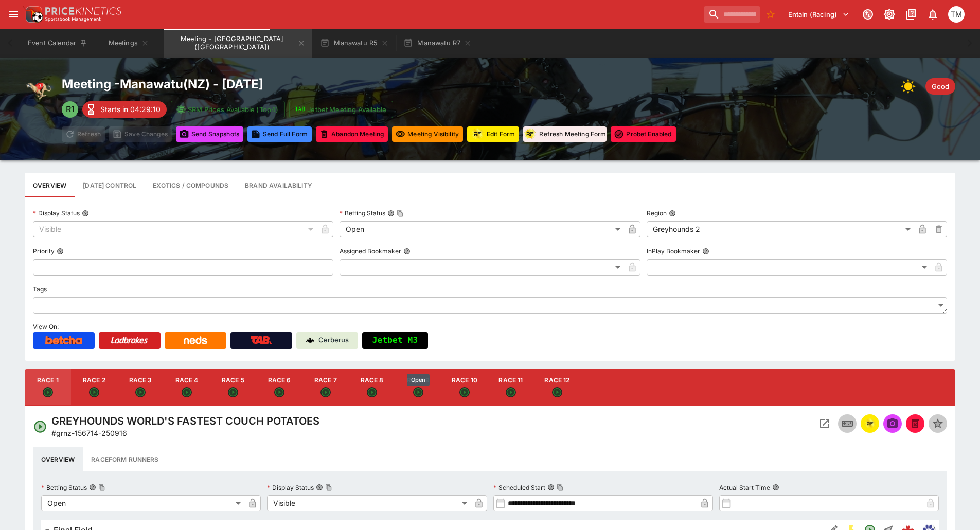
click at [420, 389] on icon "Open" at bounding box center [418, 392] width 9 height 9
type input "**********"
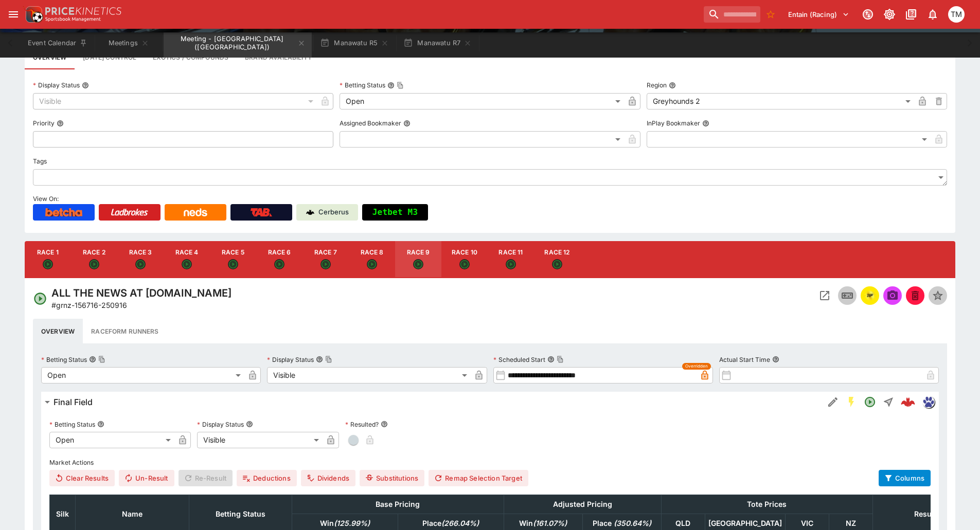
scroll to position [154, 0]
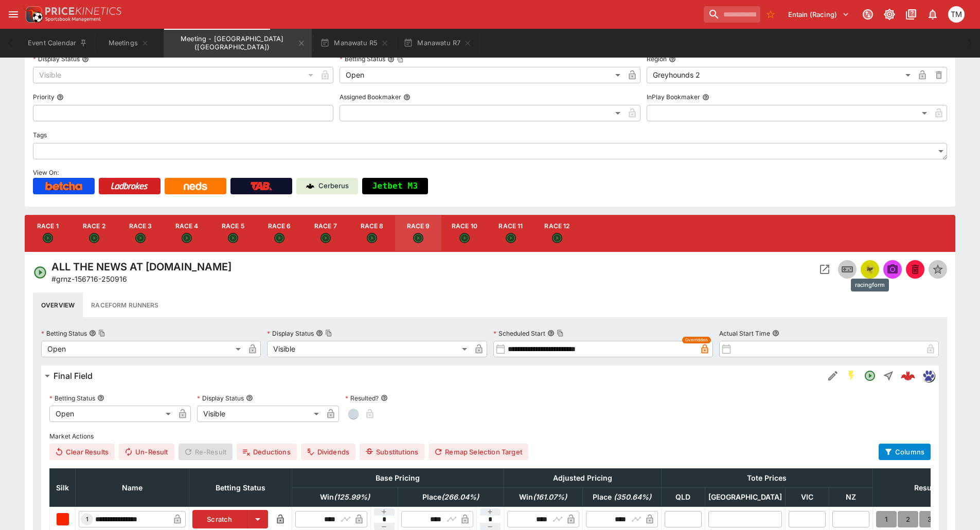
click at [867, 269] on img "racingform" at bounding box center [870, 269] width 12 height 11
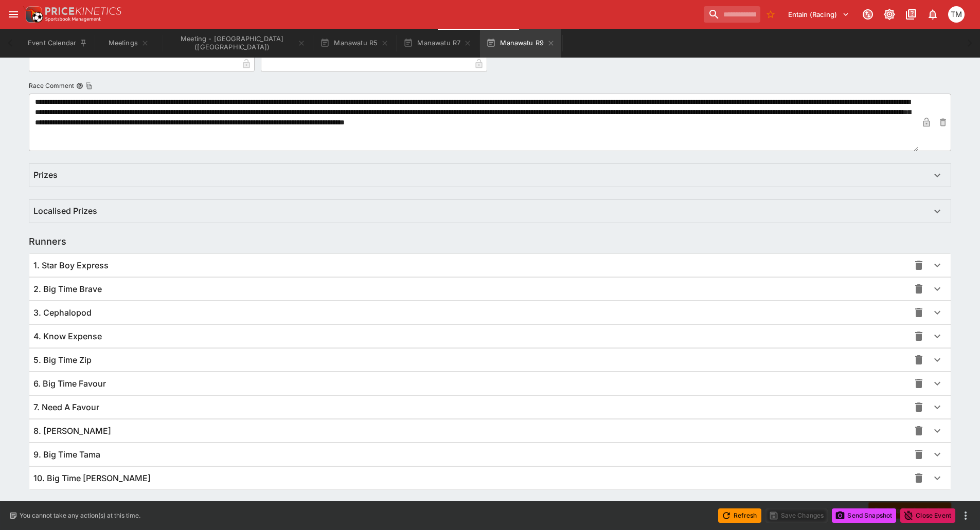
scroll to position [579, 0]
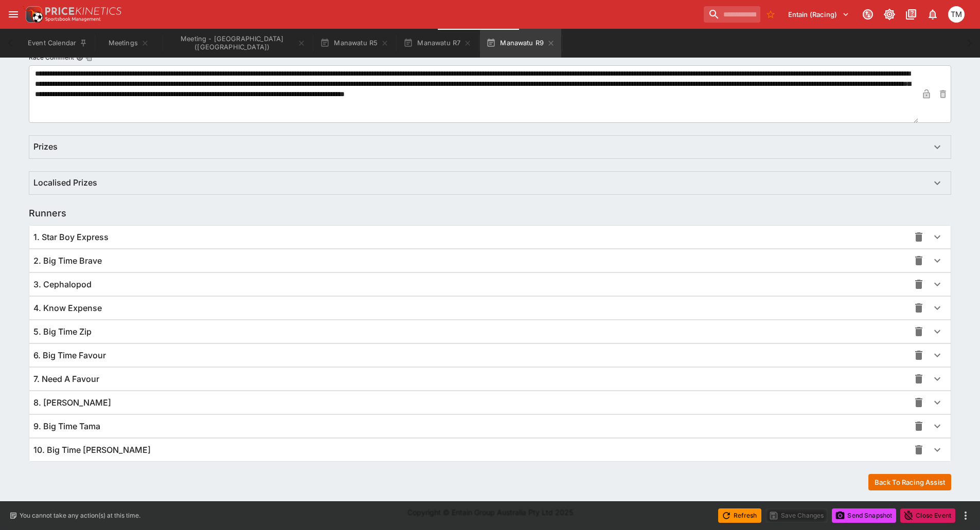
click at [97, 424] on span "9. Big Time Tama" at bounding box center [66, 426] width 67 height 11
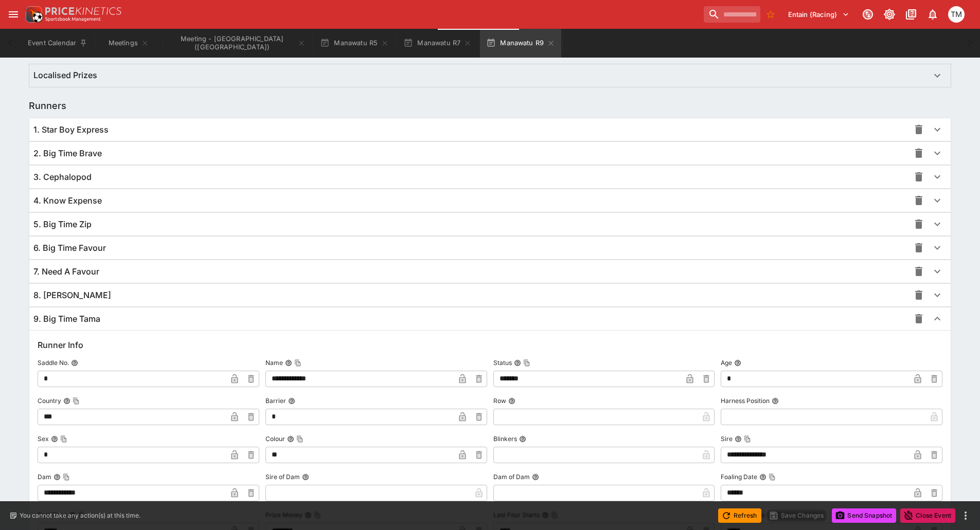
scroll to position [836, 0]
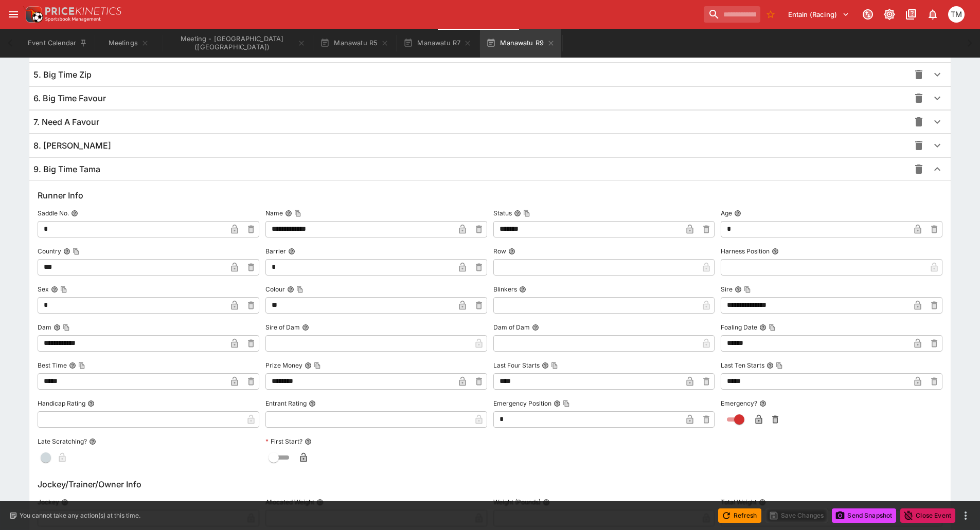
click at [289, 272] on input "*" at bounding box center [359, 267] width 189 height 16
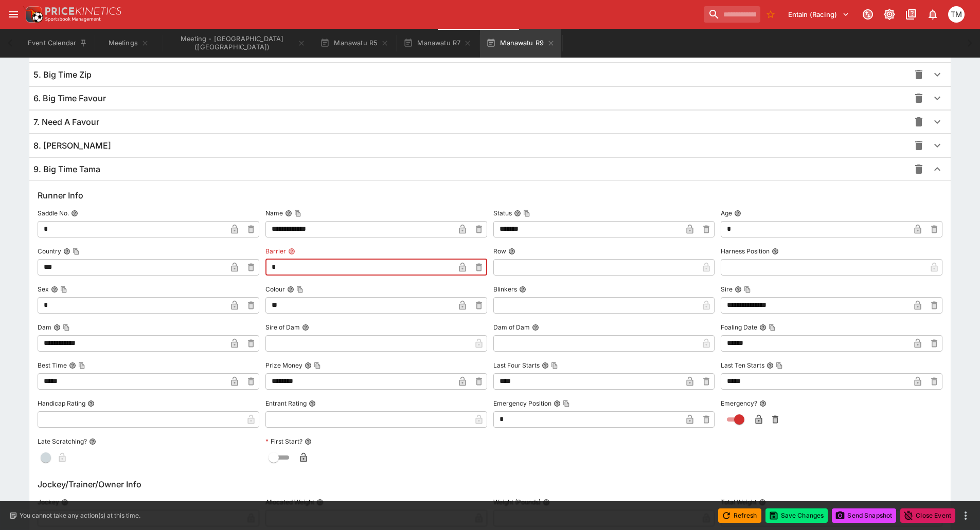
type input "*"
click at [459, 266] on icon "button" at bounding box center [462, 267] width 7 height 9
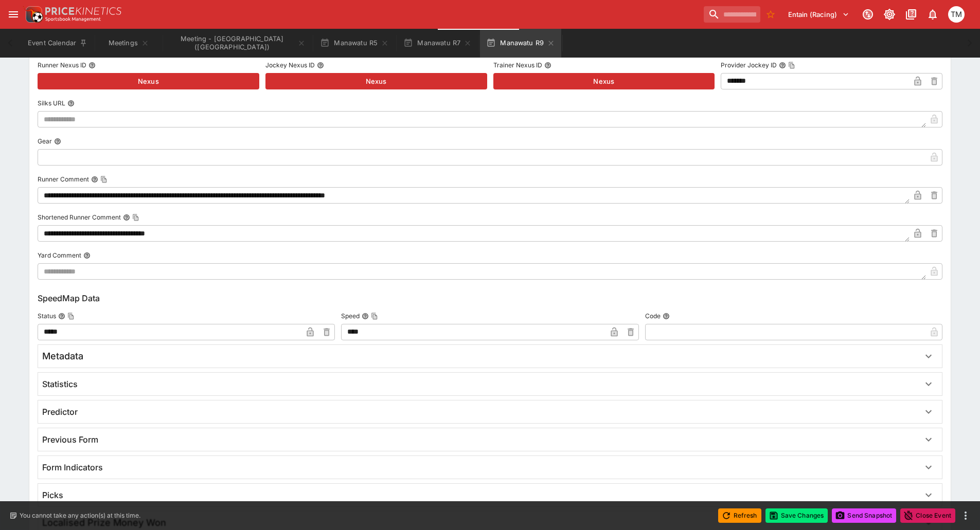
scroll to position [1548, 0]
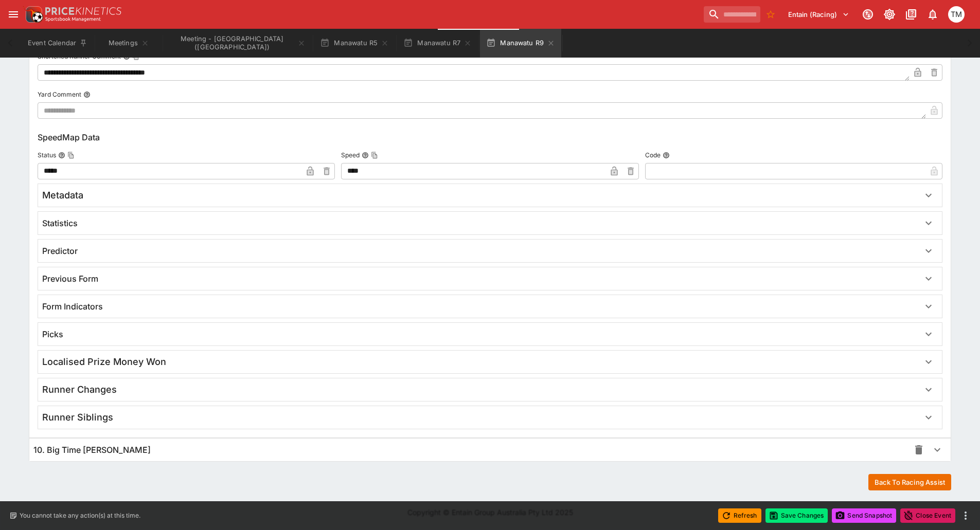
click at [112, 460] on div "10. Big Time [PERSON_NAME]" at bounding box center [489, 450] width 921 height 23
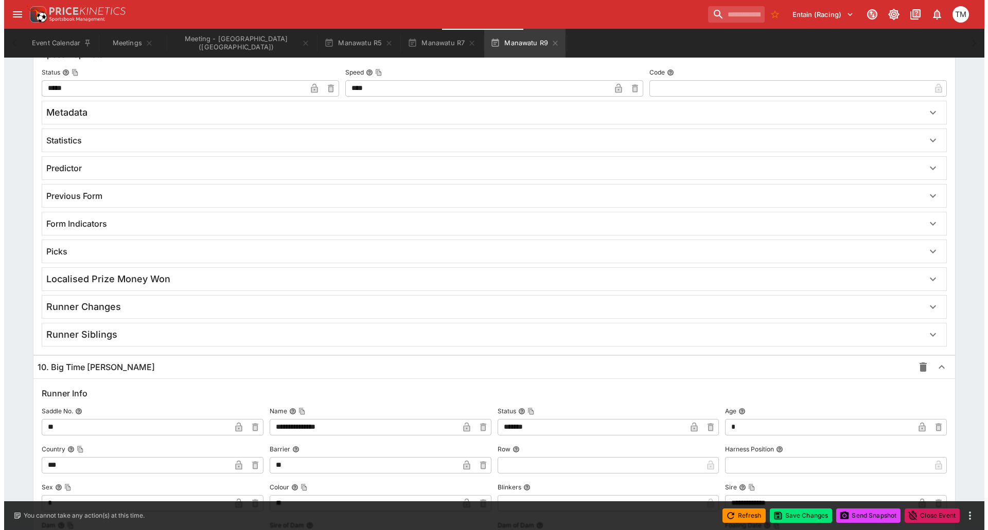
scroll to position [1806, 0]
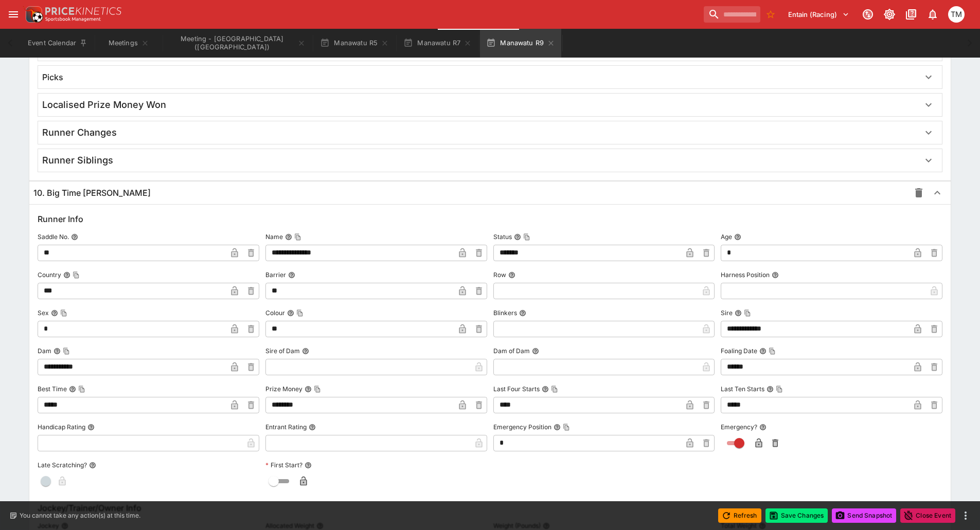
click at [288, 293] on input "**" at bounding box center [359, 291] width 189 height 16
type input "*"
click at [462, 288] on icon "button" at bounding box center [462, 291] width 10 height 10
click at [788, 516] on button "Save Changes" at bounding box center [796, 516] width 63 height 14
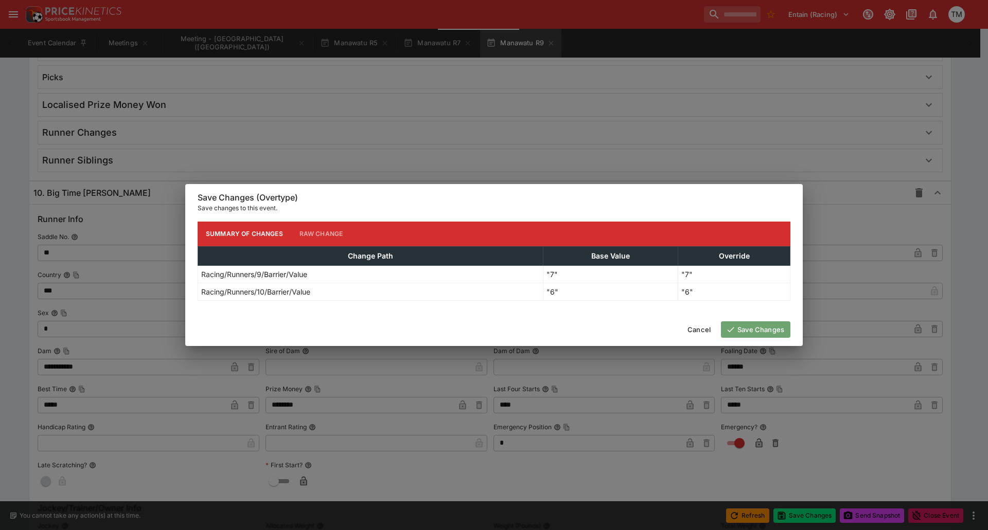
click at [763, 326] on button "Save Changes" at bounding box center [755, 329] width 69 height 16
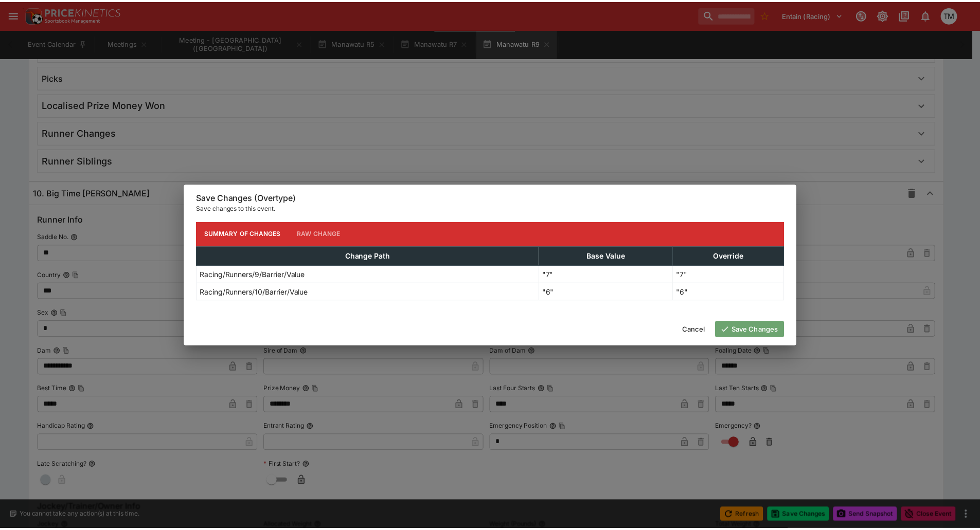
scroll to position [0, 0]
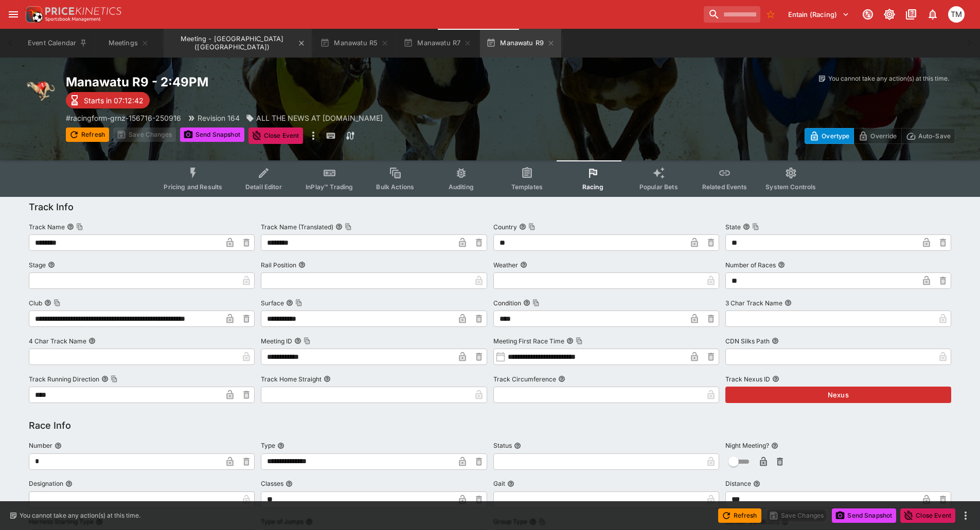
click at [217, 46] on button "Meeting - [GEOGRAPHIC_DATA] ([GEOGRAPHIC_DATA])" at bounding box center [238, 43] width 148 height 29
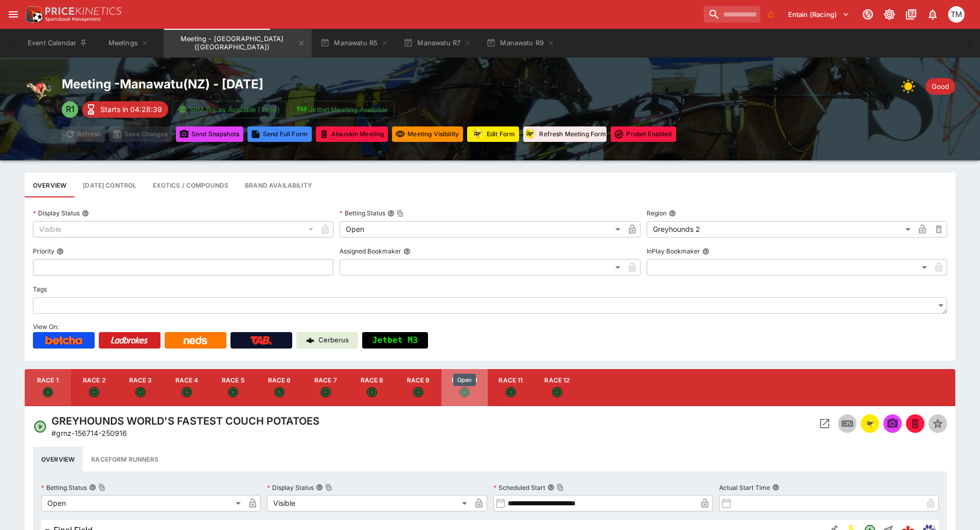
click at [461, 389] on icon "Open" at bounding box center [464, 392] width 10 height 10
type input "**********"
click at [871, 422] on img "racingform" at bounding box center [870, 423] width 12 height 11
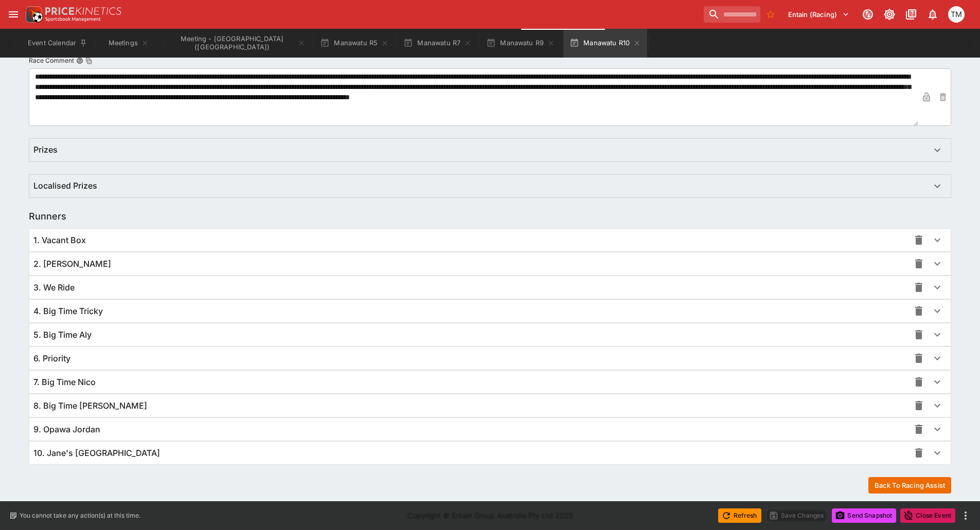
scroll to position [581, 0]
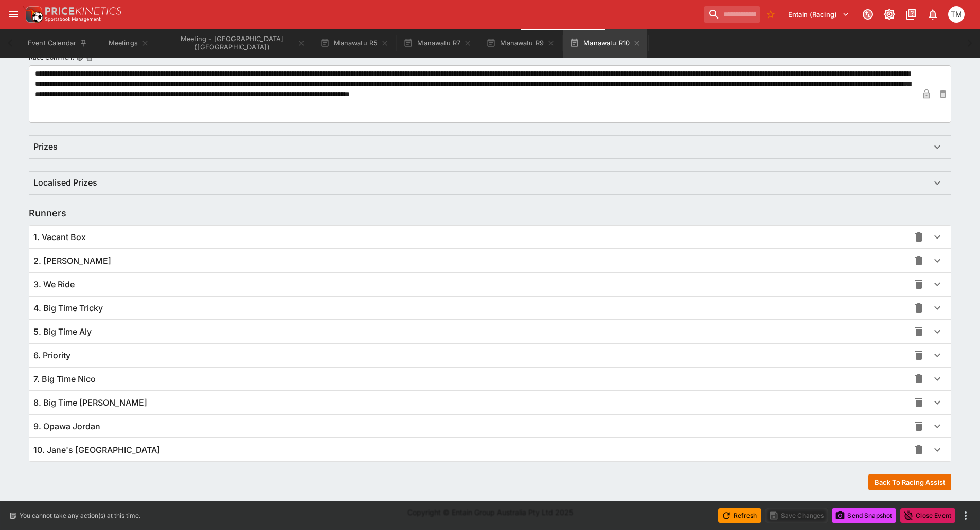
click at [121, 445] on div "10. Jane's [GEOGRAPHIC_DATA]" at bounding box center [471, 450] width 876 height 11
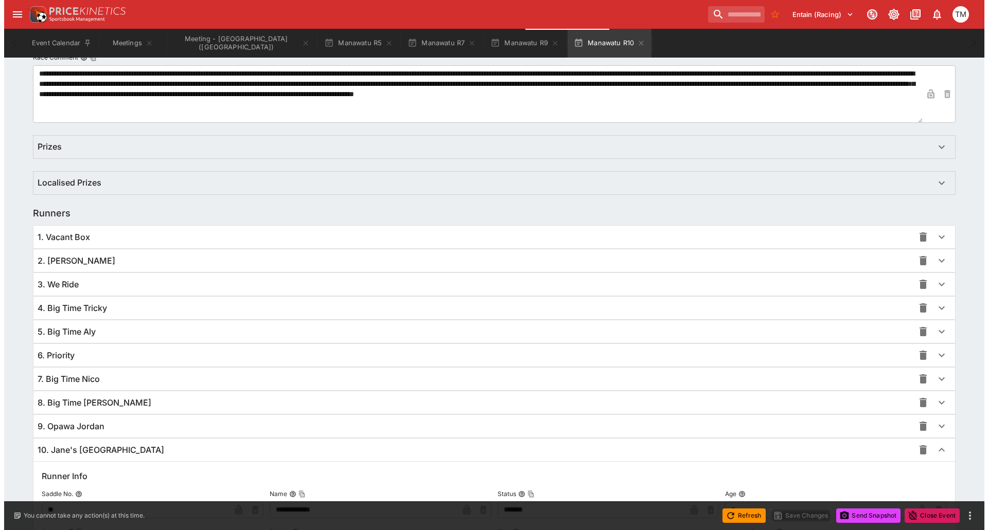
scroll to position [838, 0]
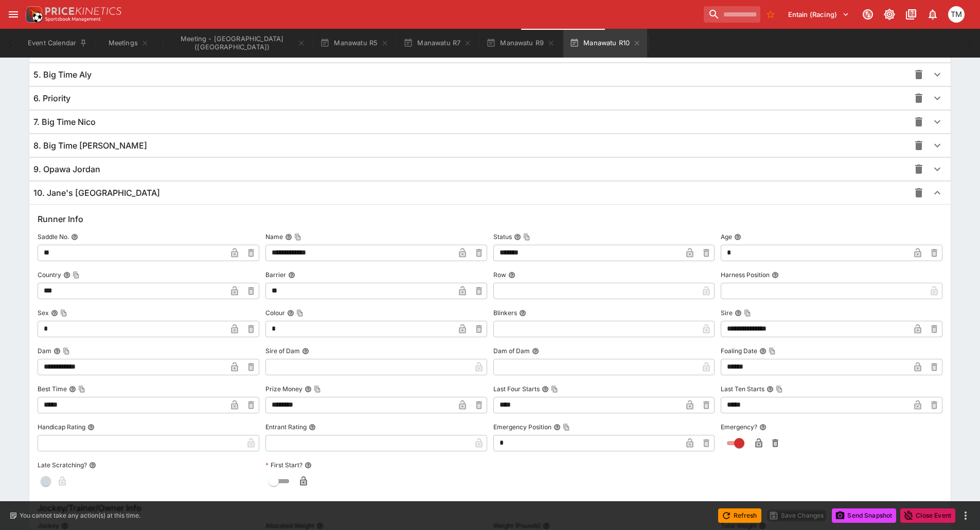
click at [295, 290] on input "**" at bounding box center [359, 291] width 189 height 16
type input "*"
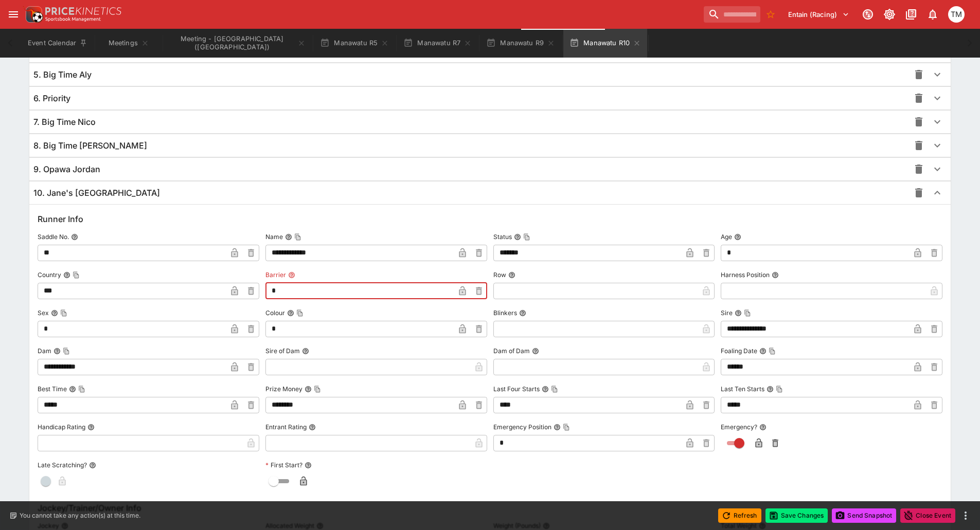
type input "*"
click at [463, 291] on icon "button" at bounding box center [462, 292] width 5 height 4
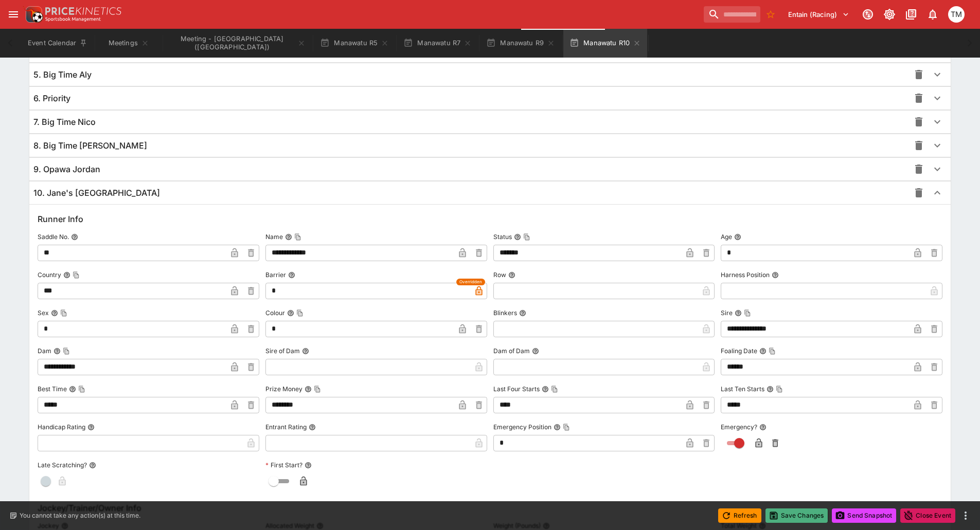
click at [802, 517] on button "Save Changes" at bounding box center [796, 516] width 63 height 14
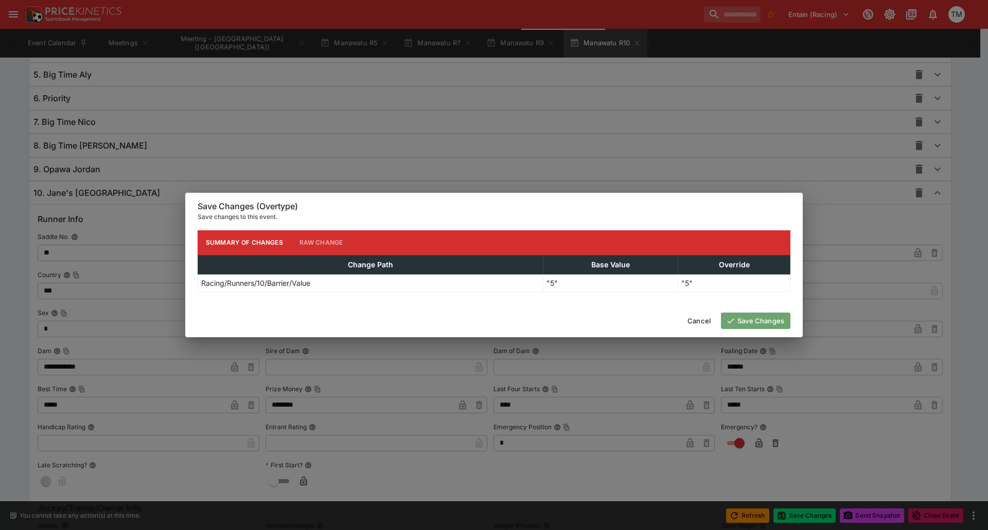
click at [759, 325] on button "Save Changes" at bounding box center [755, 321] width 69 height 16
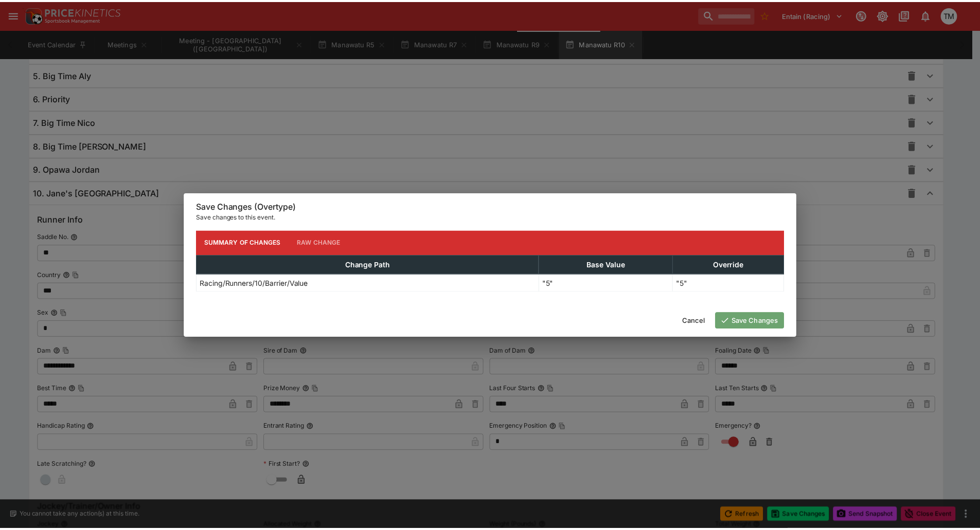
scroll to position [0, 0]
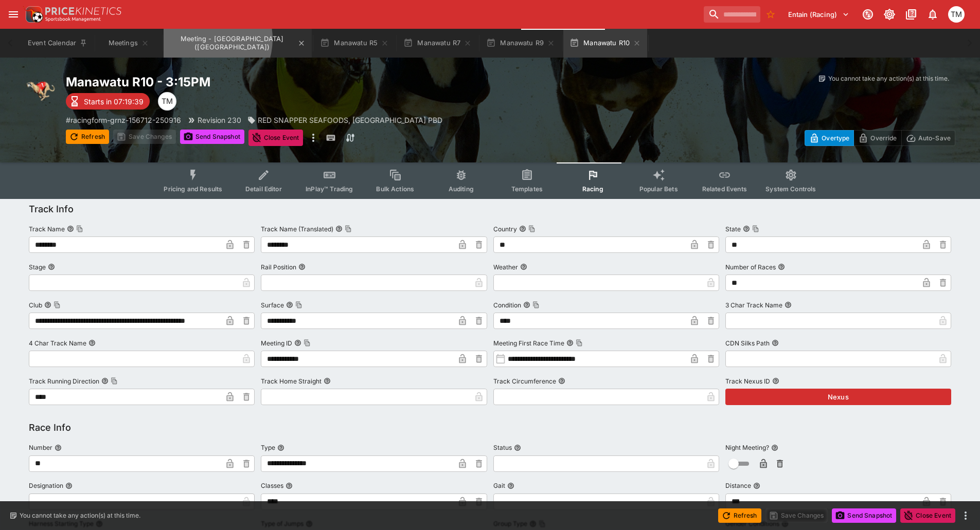
click at [205, 39] on button "Meeting - [GEOGRAPHIC_DATA] ([GEOGRAPHIC_DATA])" at bounding box center [238, 43] width 148 height 29
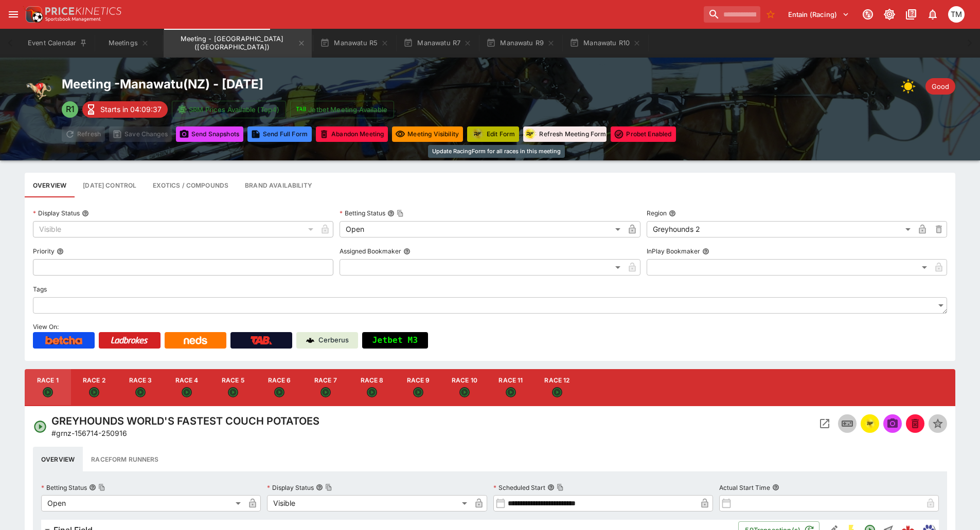
click at [501, 136] on button "Edit Form" at bounding box center [493, 134] width 52 height 15
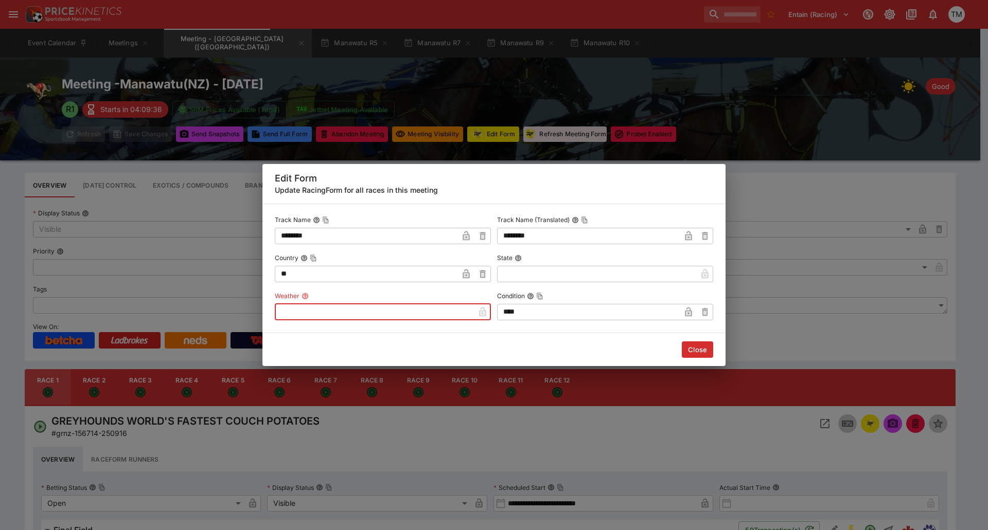
click at [364, 314] on input "text" at bounding box center [375, 312] width 200 height 16
type input "****"
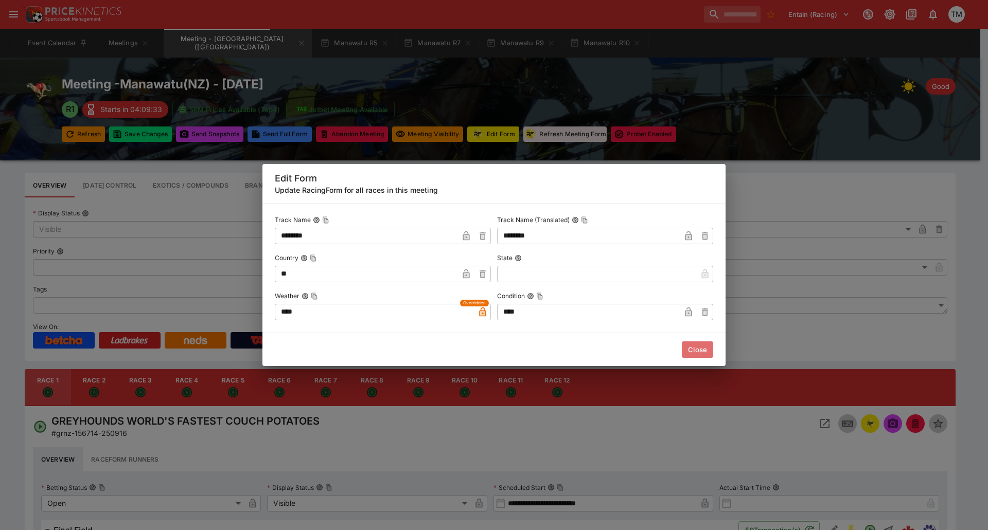
click at [697, 353] on button "Close" at bounding box center [697, 350] width 31 height 16
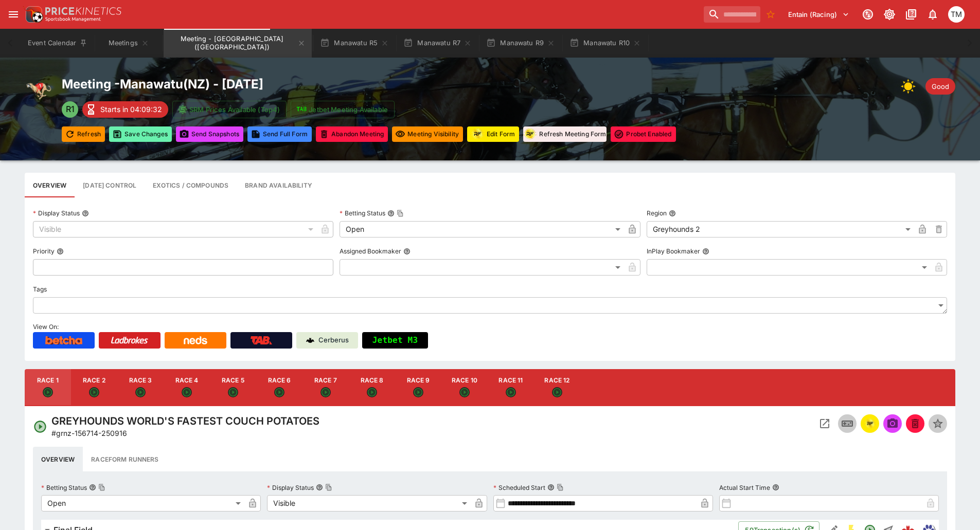
click at [148, 141] on button "Save Changes" at bounding box center [140, 134] width 63 height 15
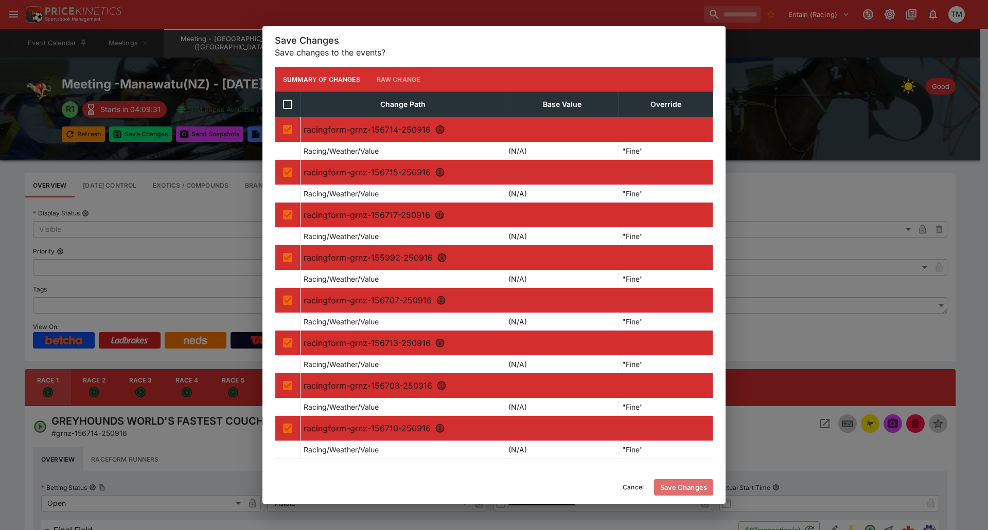
click at [681, 490] on button "Save Changes" at bounding box center [683, 487] width 59 height 16
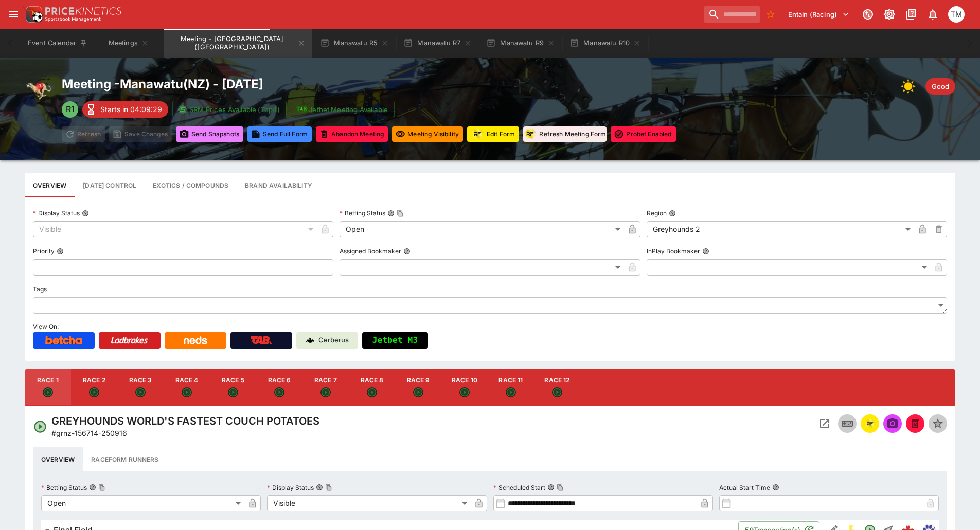
click at [217, 136] on button "Send Snapshot s" at bounding box center [209, 134] width 67 height 15
click at [121, 45] on button "Meetings" at bounding box center [129, 43] width 66 height 29
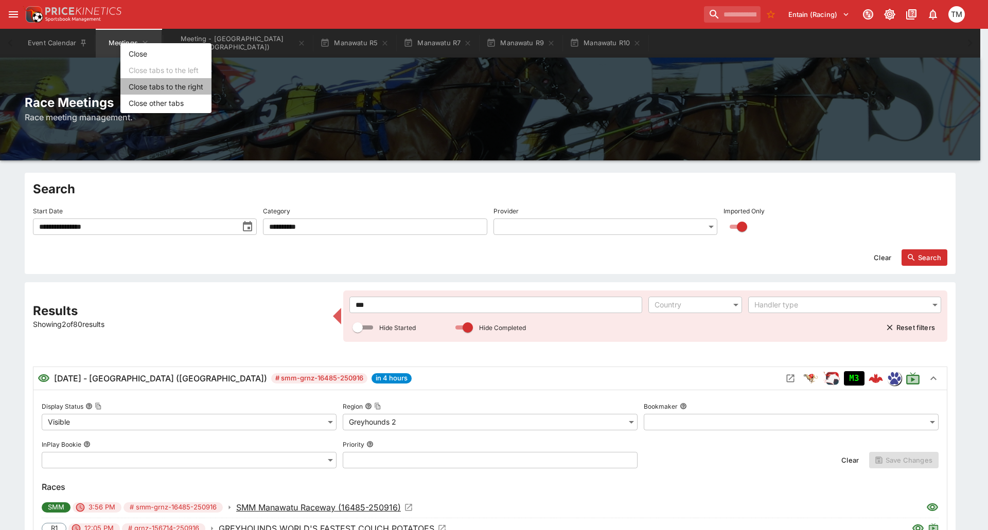
click at [171, 89] on li "Close tabs to the right" at bounding box center [165, 86] width 91 height 16
